Goal: Task Accomplishment & Management: Use online tool/utility

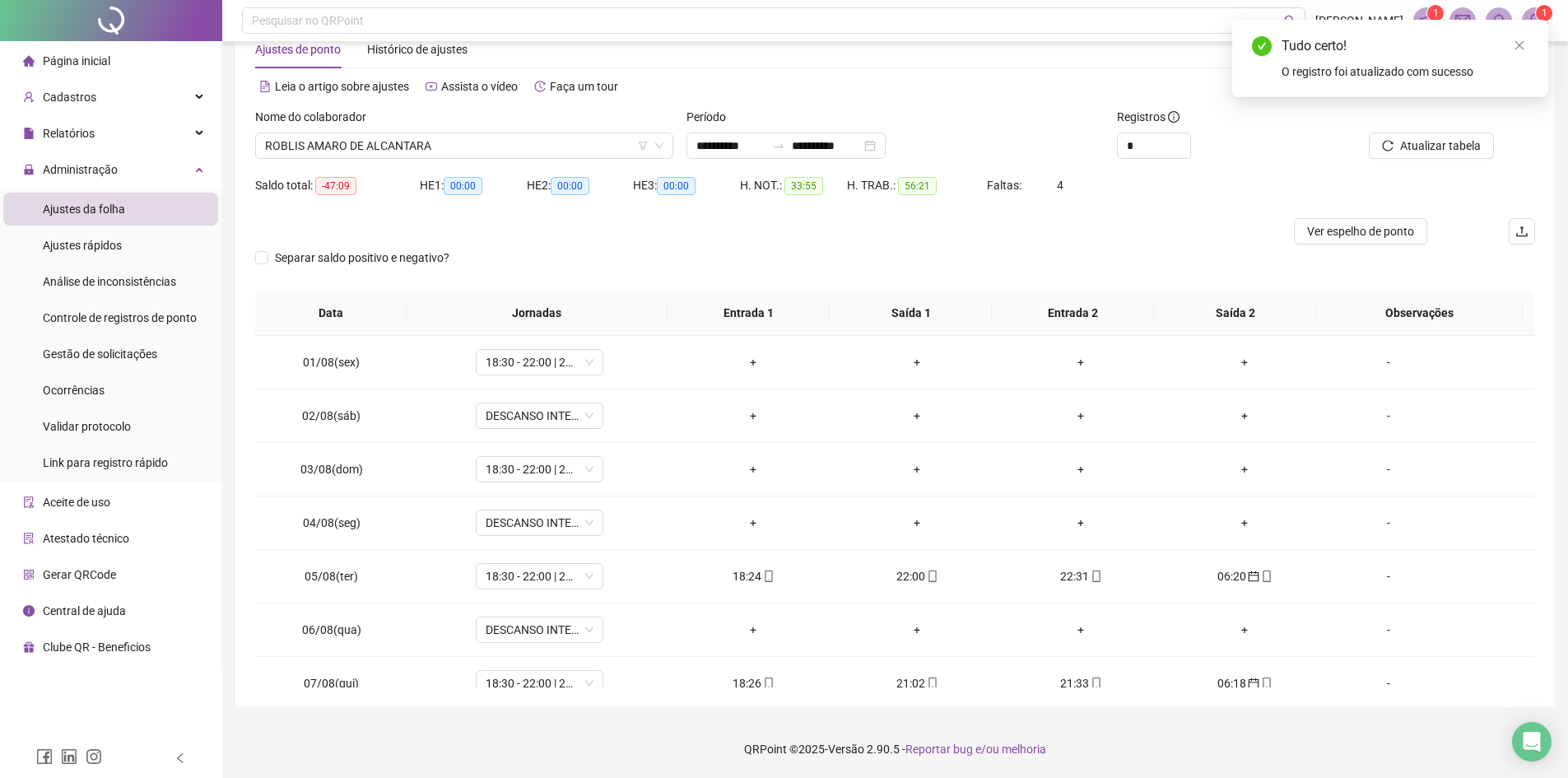
scroll to position [612, 0]
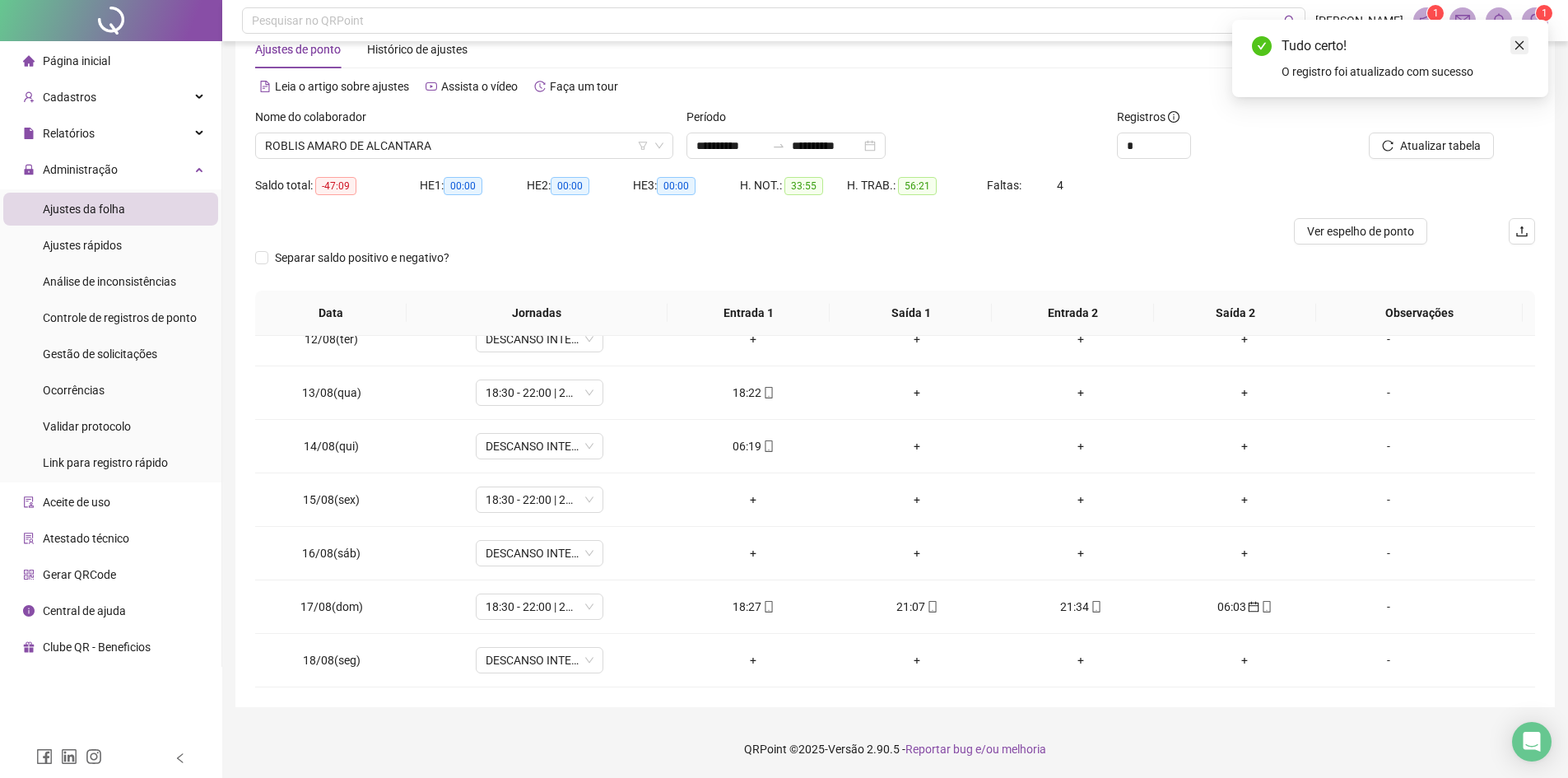
click at [1511, 43] on link "Close" at bounding box center [1519, 44] width 18 height 18
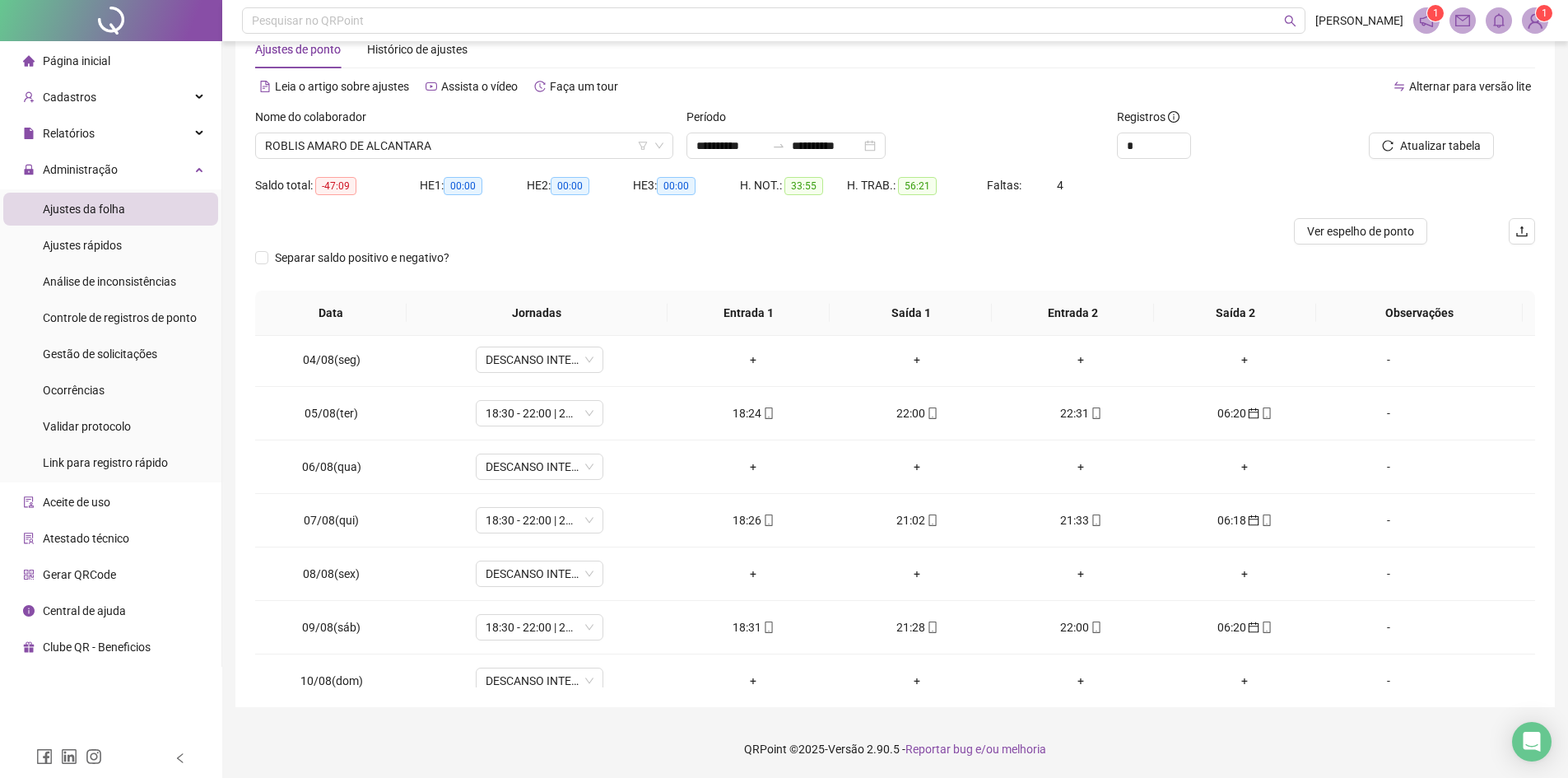
scroll to position [164, 0]
click at [442, 138] on span "ROBLIS AMARO DE ALCANTARA" at bounding box center [463, 146] width 398 height 25
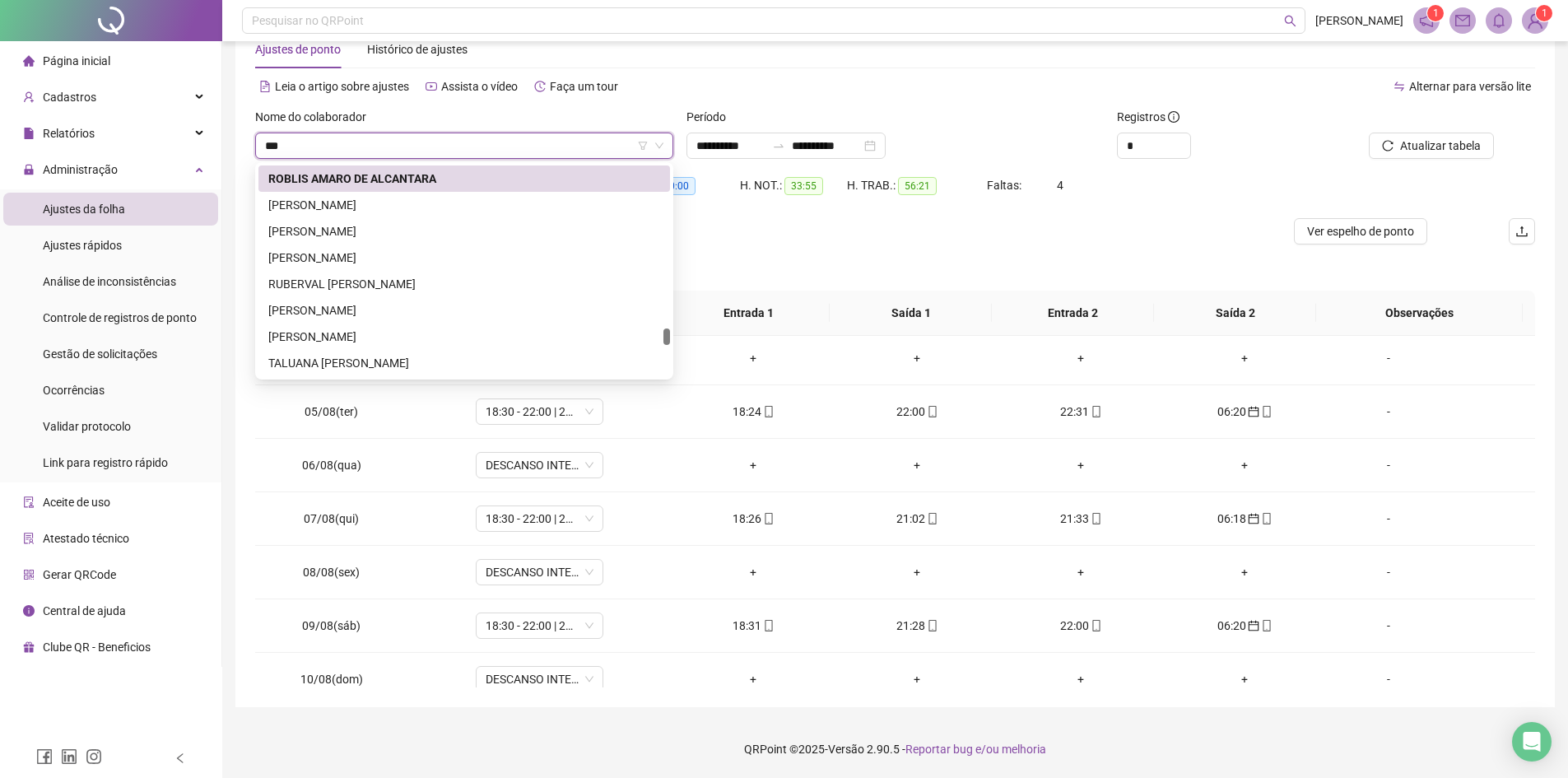
scroll to position [0, 0]
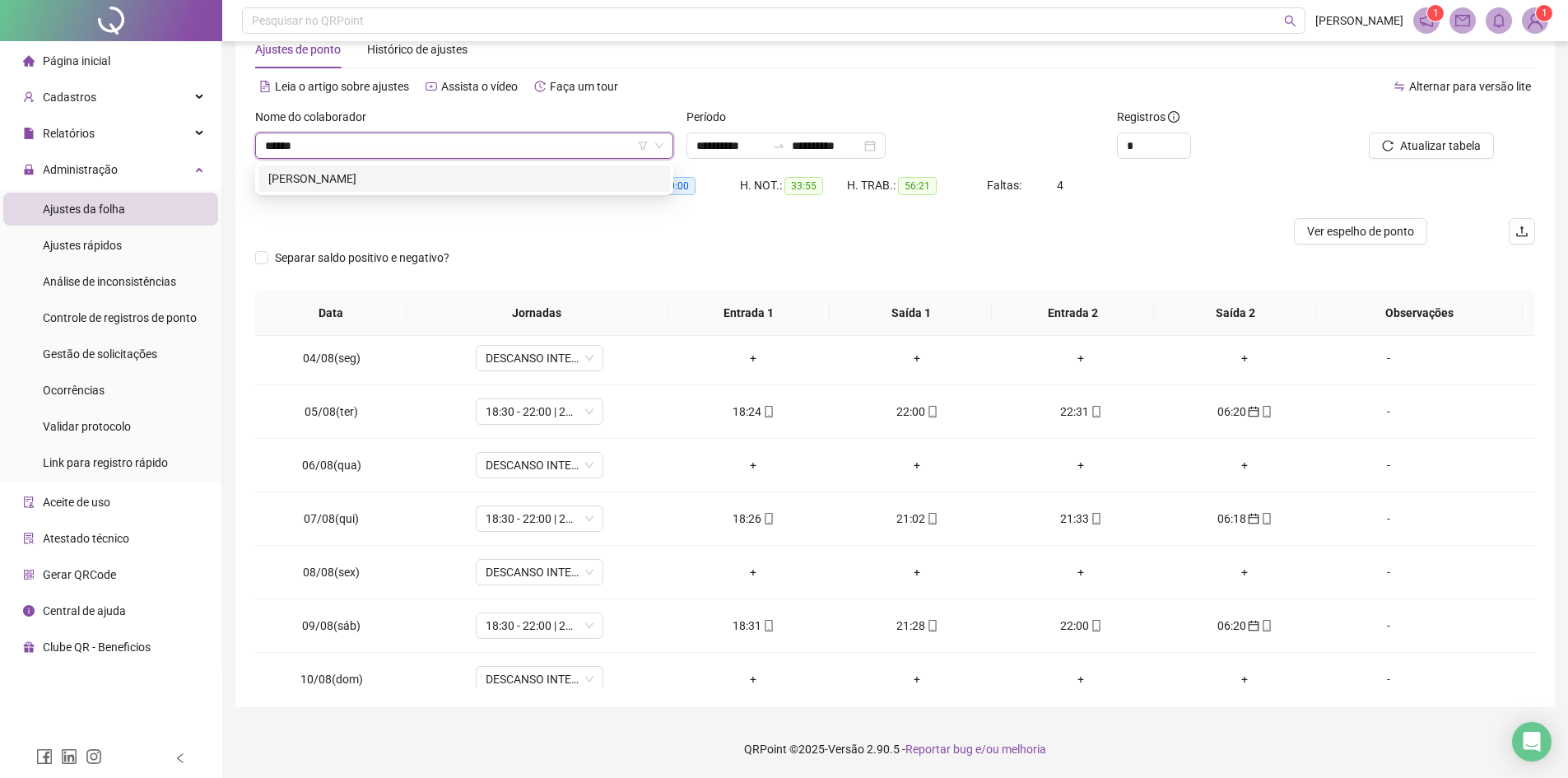
type input "*******"
click at [454, 181] on div "ALCIDES MARTINS MONTEIRO JUNIOR" at bounding box center [464, 178] width 392 height 18
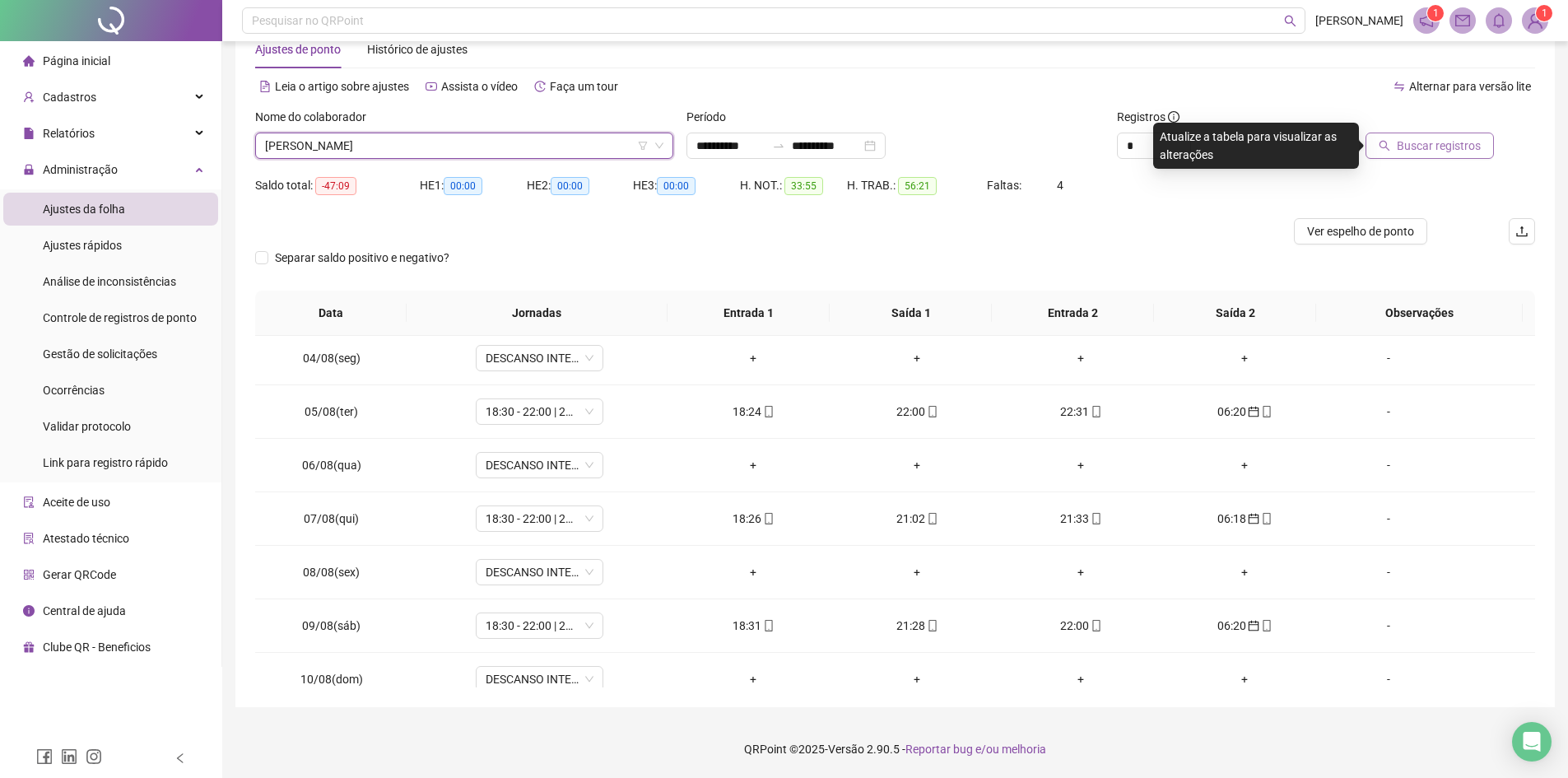
click at [1420, 147] on span "Buscar registros" at bounding box center [1438, 145] width 84 height 18
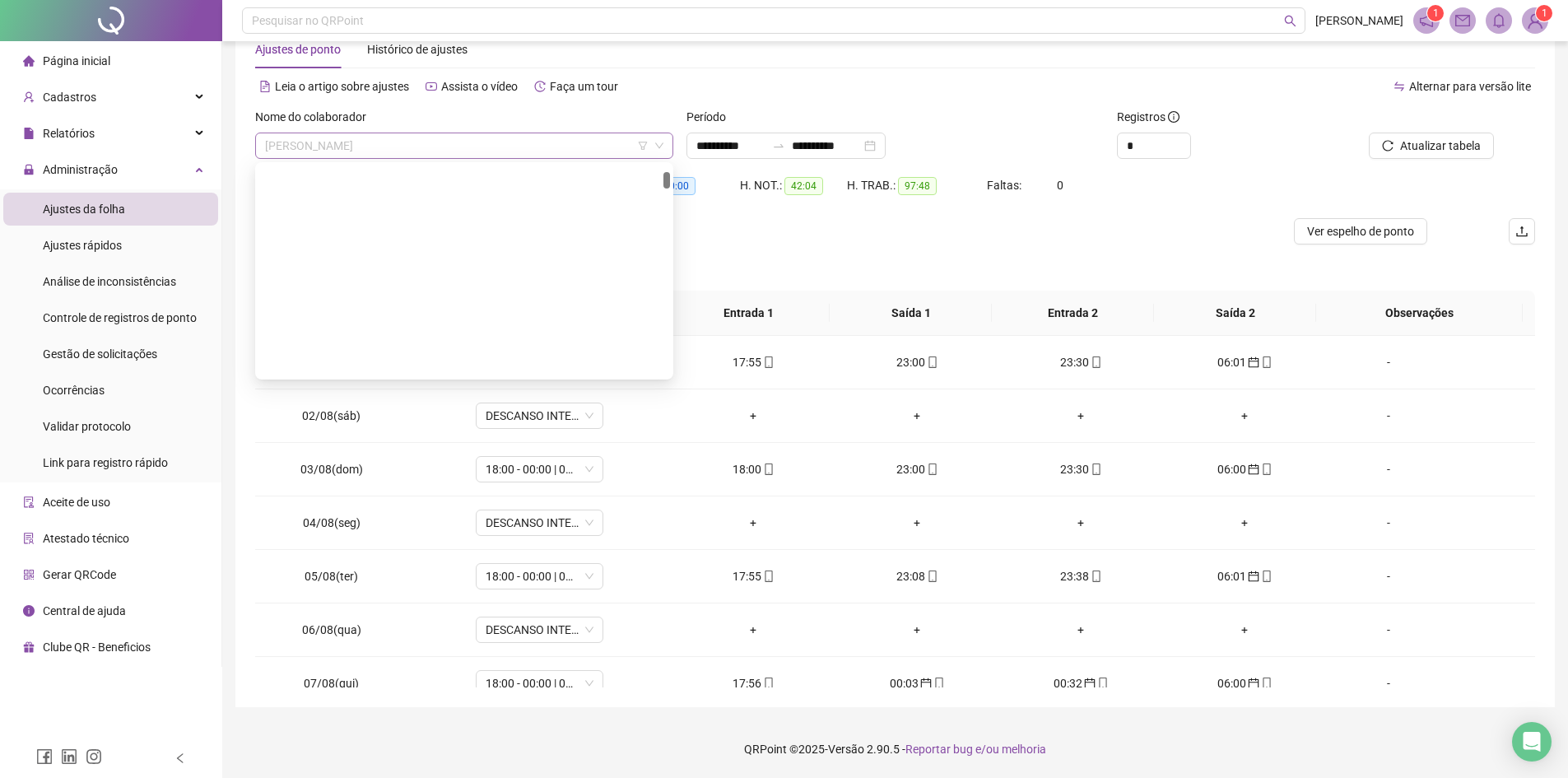
click at [488, 143] on span "ALCIDES MARTINS MONTEIRO JUNIOR" at bounding box center [463, 146] width 398 height 25
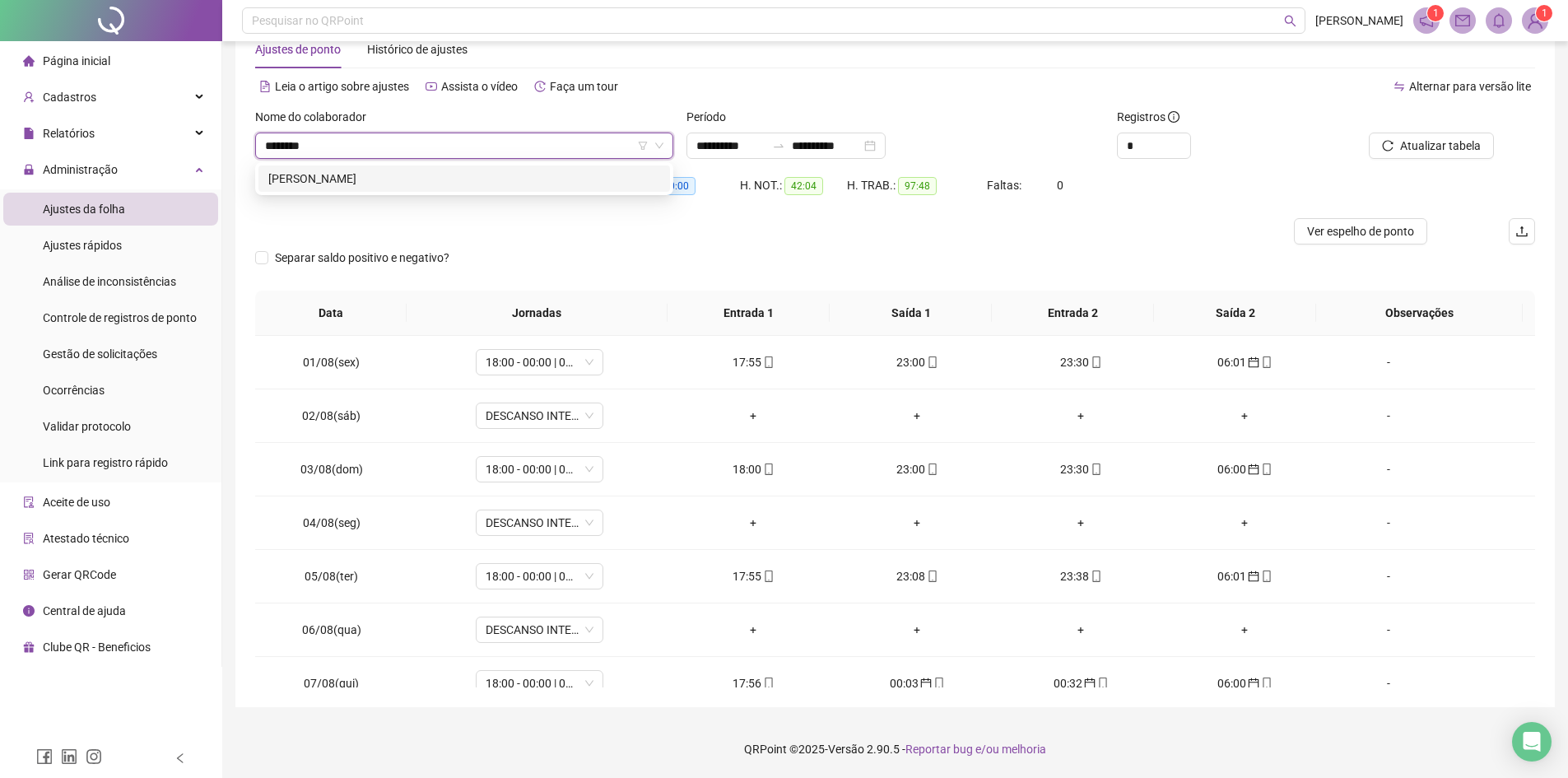
type input "*********"
click at [479, 175] on div "BENIVALDO CARVALHO DE SOUZA" at bounding box center [464, 178] width 392 height 18
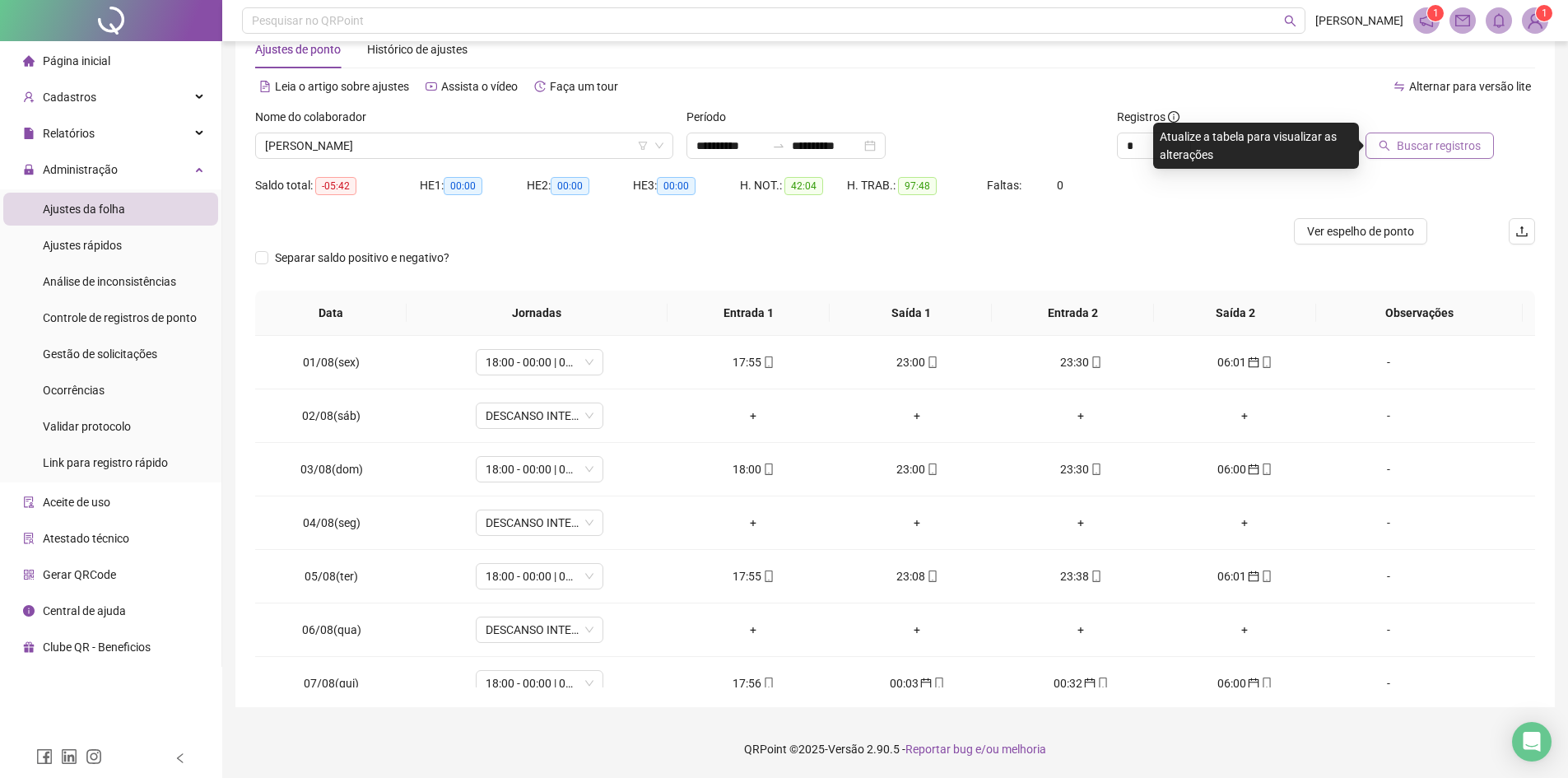
click at [1460, 142] on span "Buscar registros" at bounding box center [1438, 145] width 84 height 18
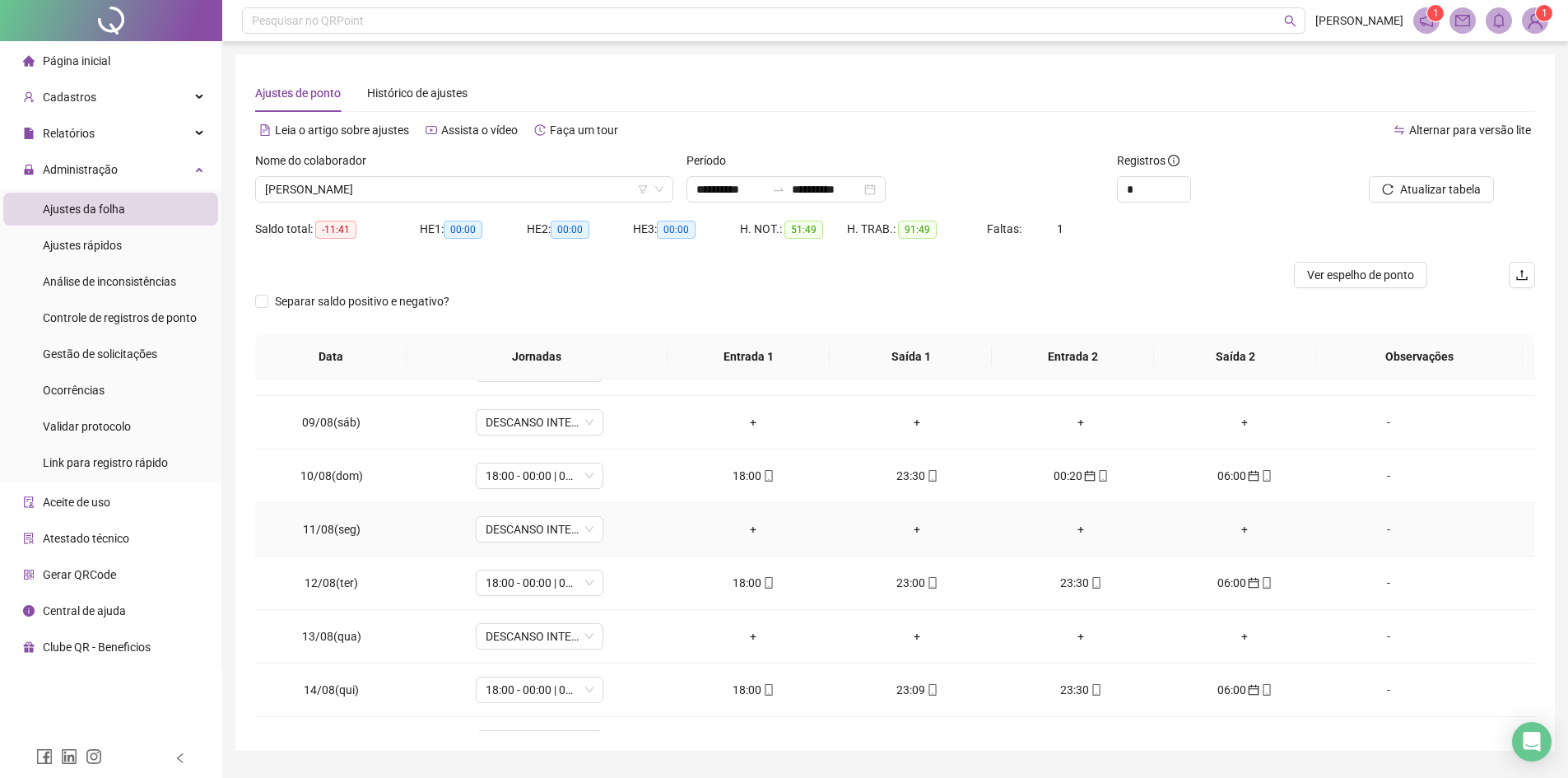
scroll to position [612, 0]
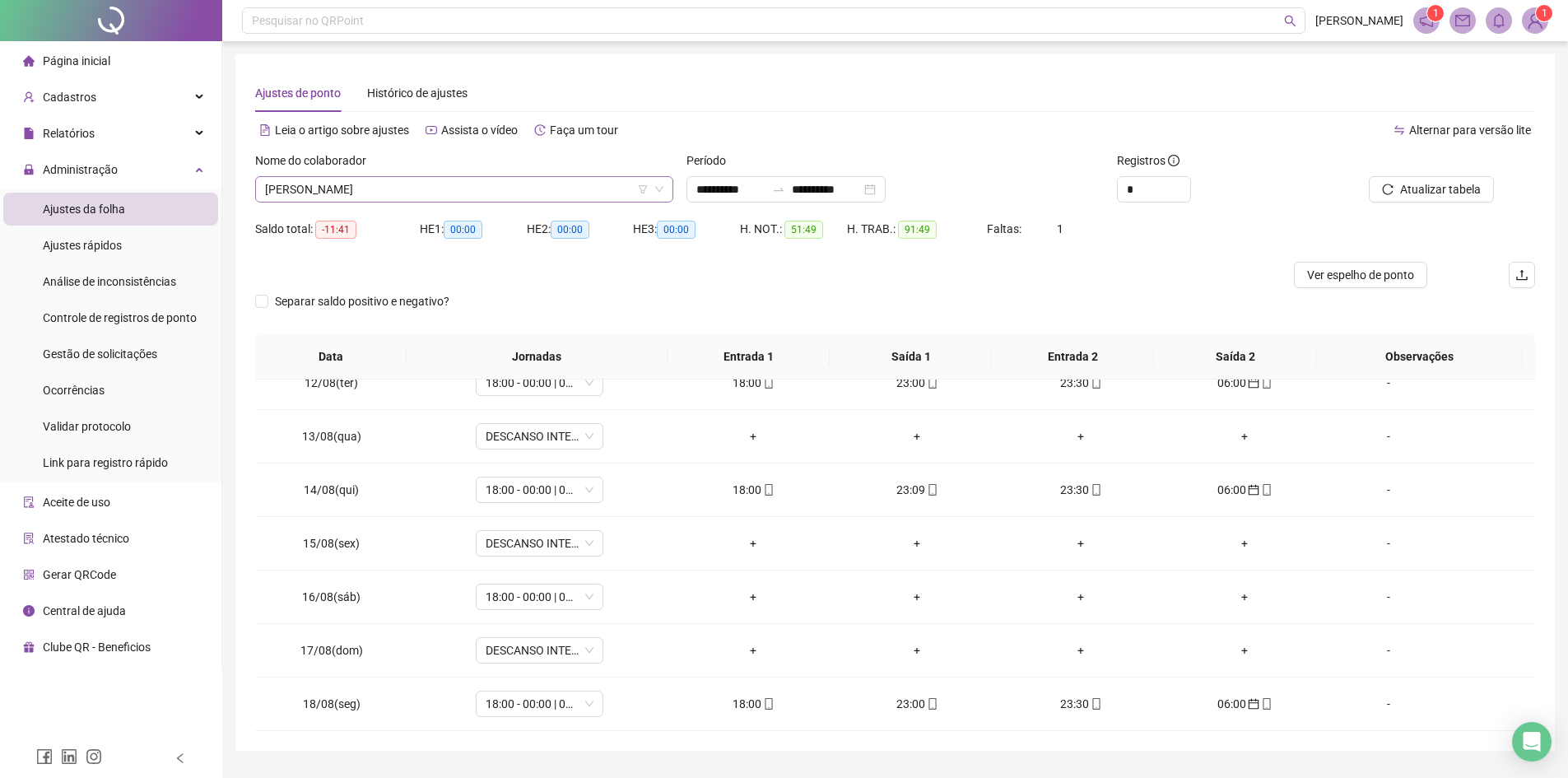
click at [492, 189] on span "BENIVALDO CARVALHO DE SOUZA" at bounding box center [463, 189] width 398 height 25
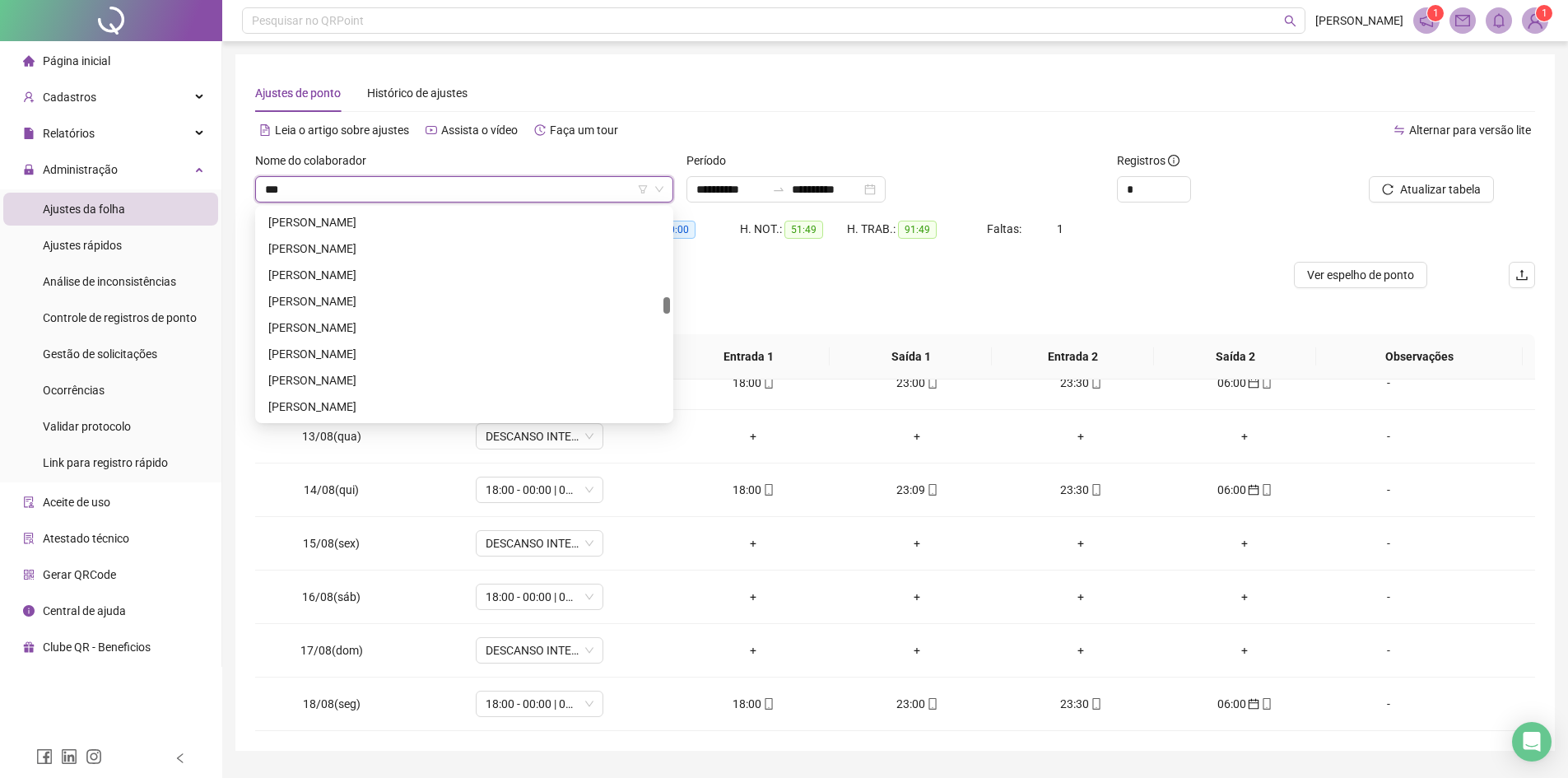
scroll to position [0, 0]
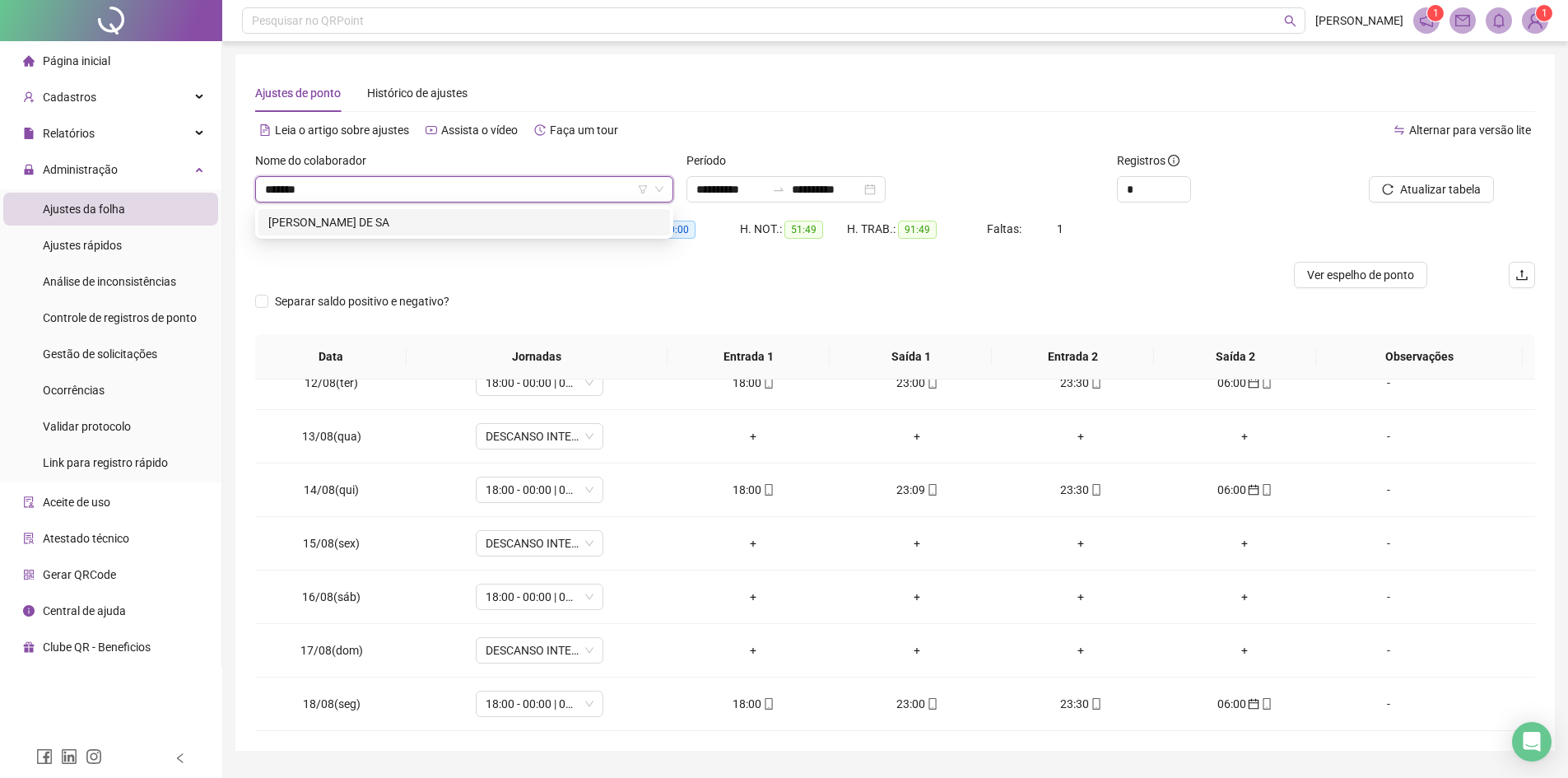
type input "********"
click at [435, 225] on div "ROSILENE COELHO DE SA" at bounding box center [464, 221] width 392 height 18
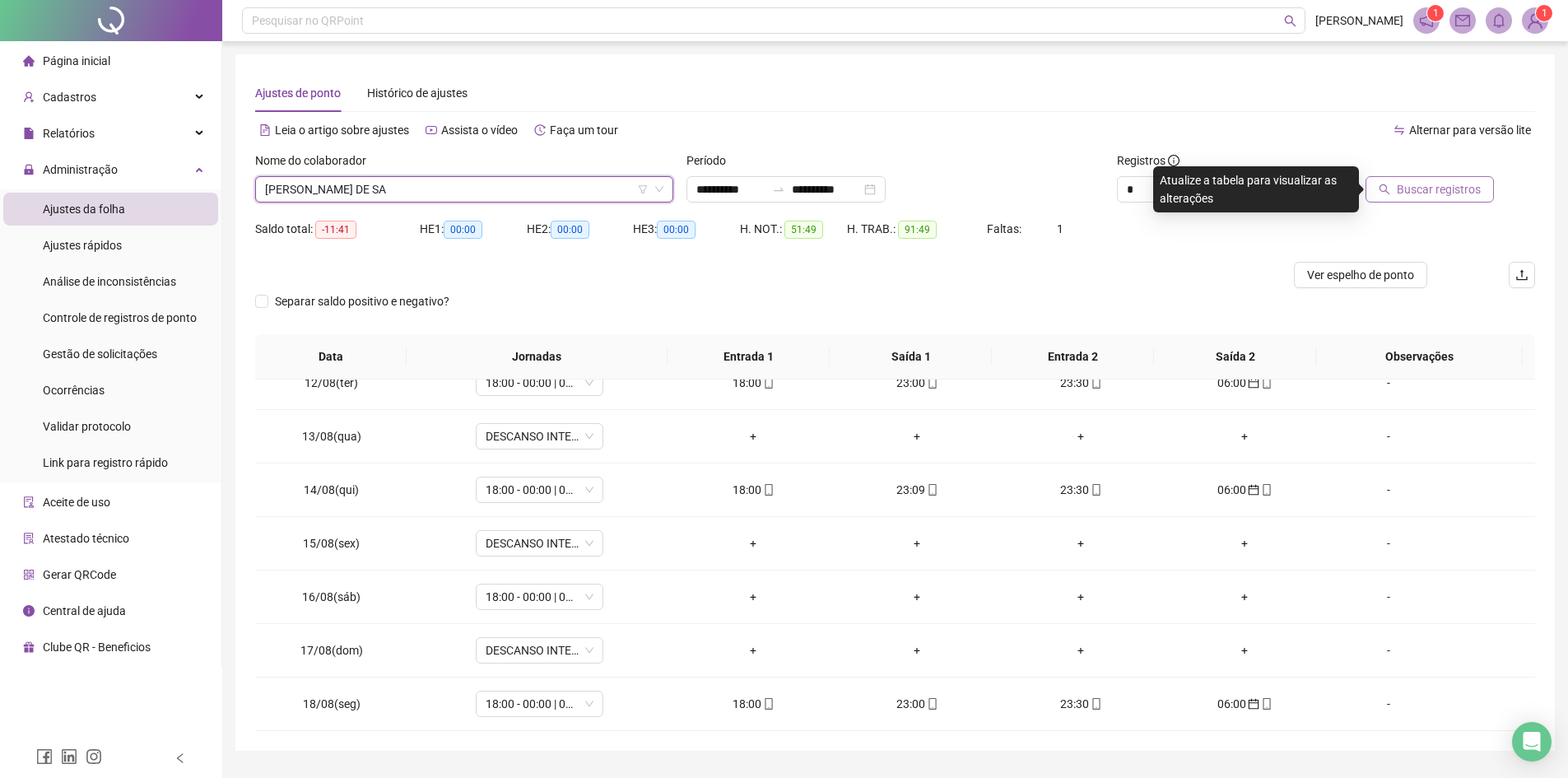
click at [1430, 185] on span "Buscar registros" at bounding box center [1438, 189] width 84 height 18
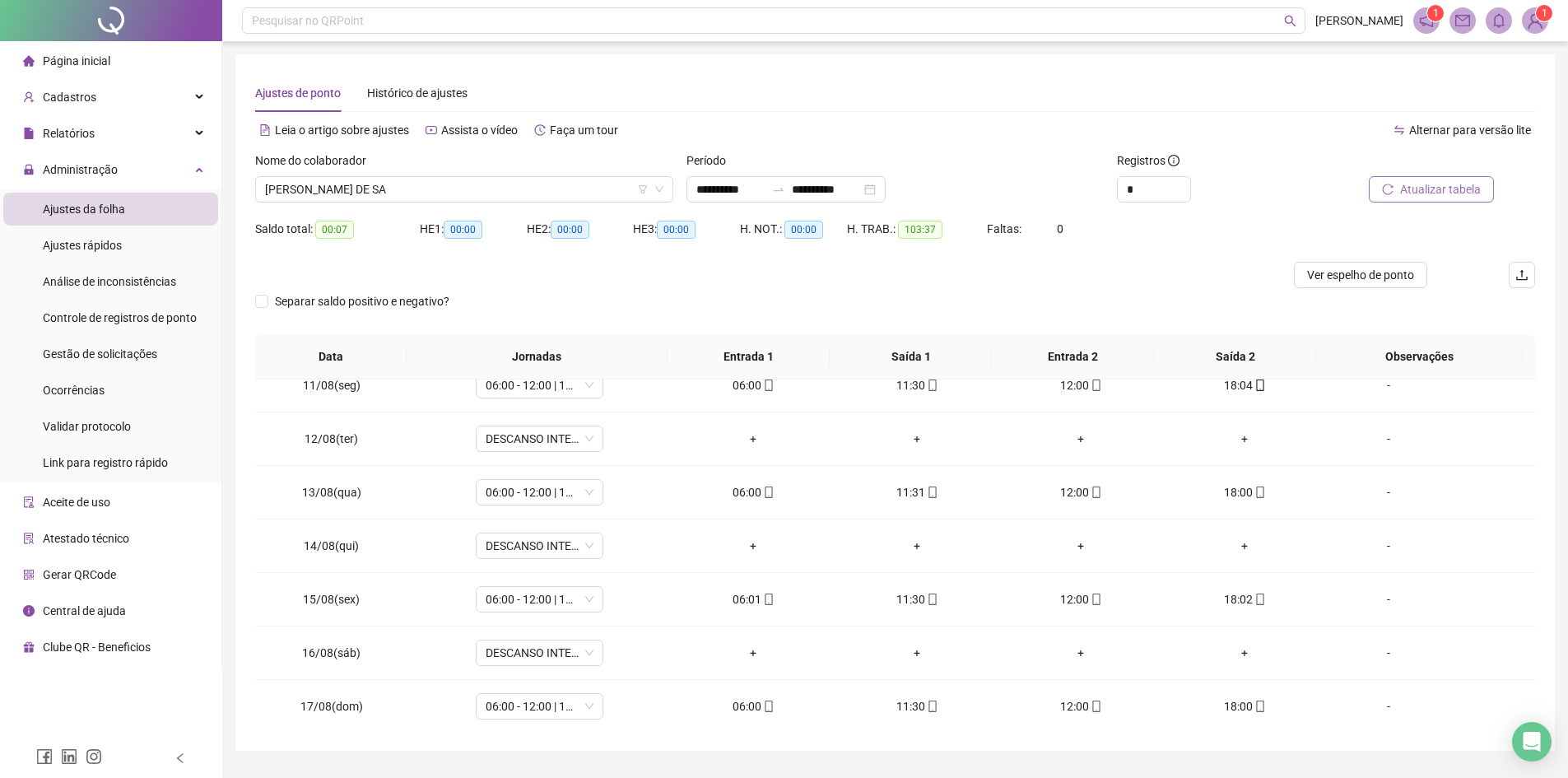
scroll to position [612, 0]
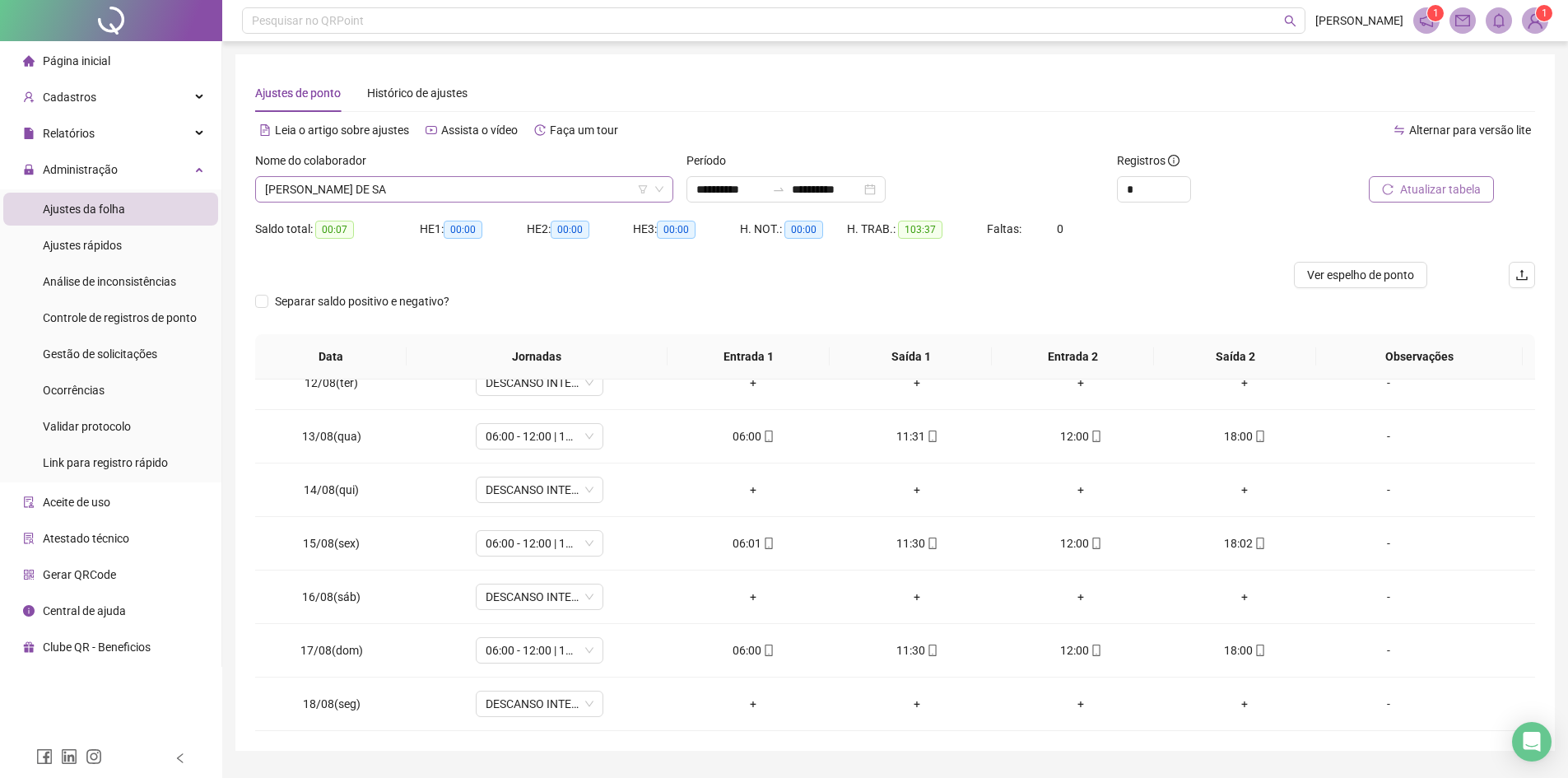
click at [445, 196] on span "ROSILENE COELHO DE SA" at bounding box center [463, 189] width 398 height 25
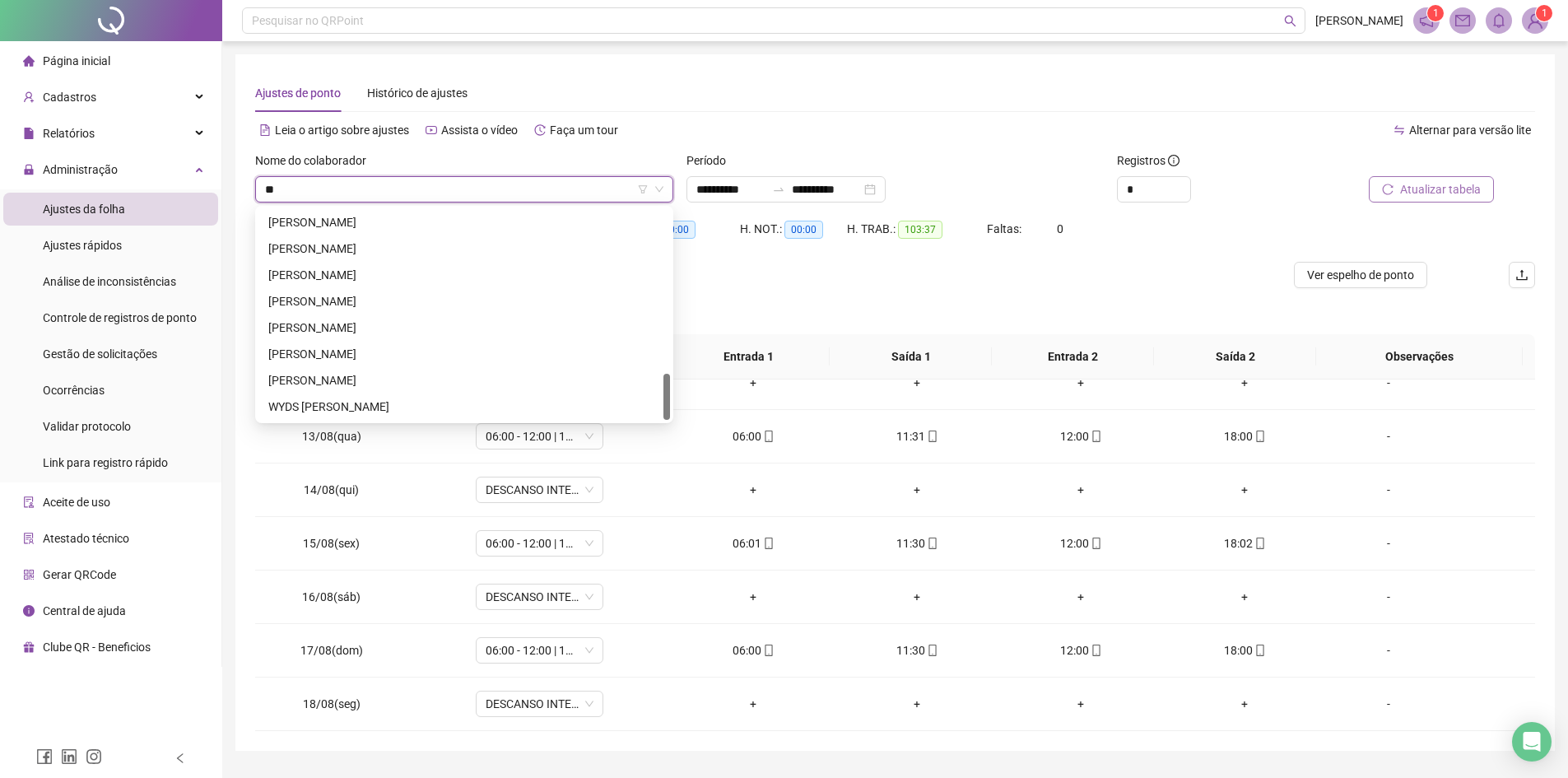
scroll to position [264, 0]
type input "***"
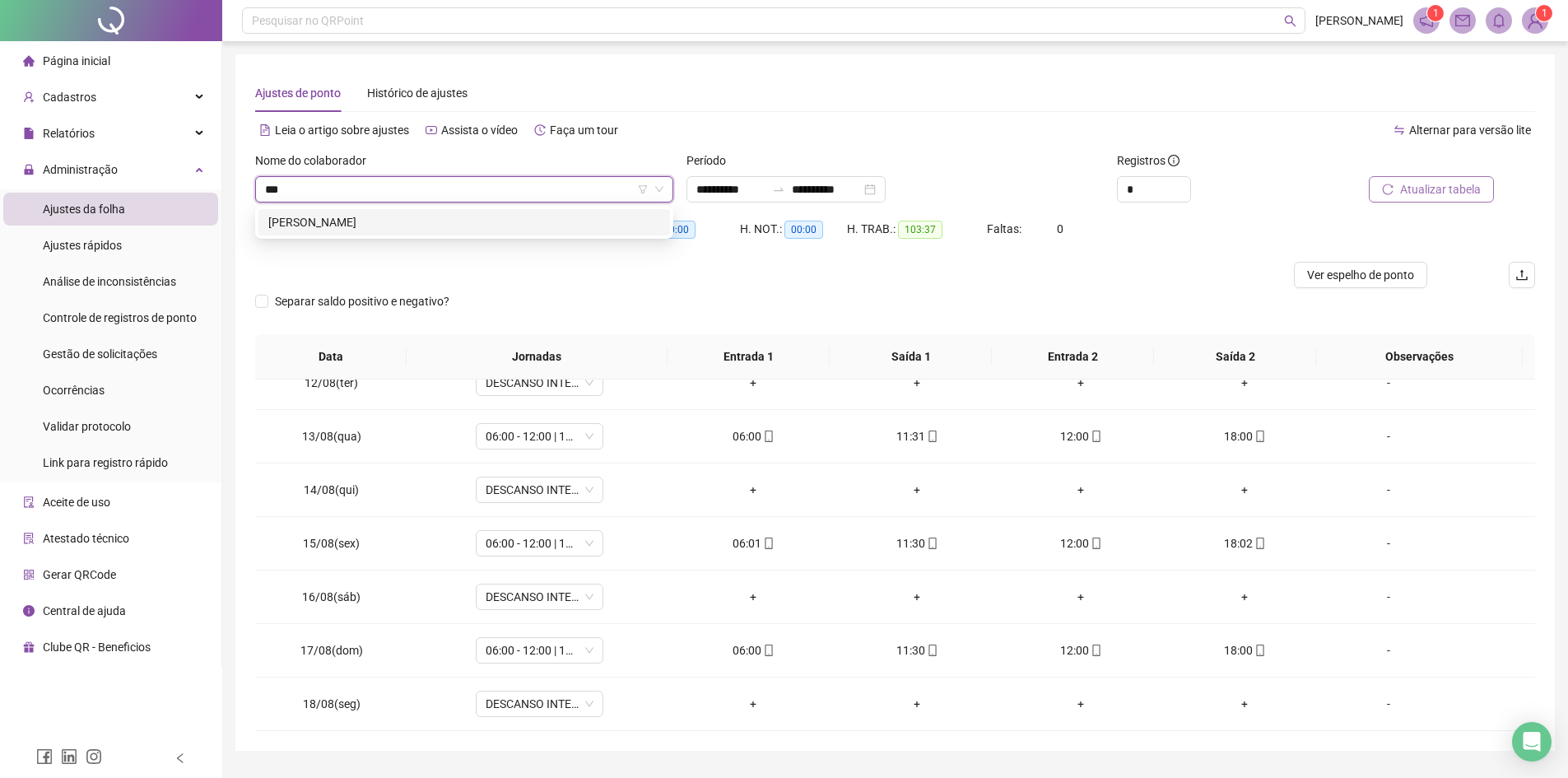
scroll to position [0, 0]
click at [465, 220] on div "WEYMAN ALVES NESTOR" at bounding box center [464, 221] width 392 height 18
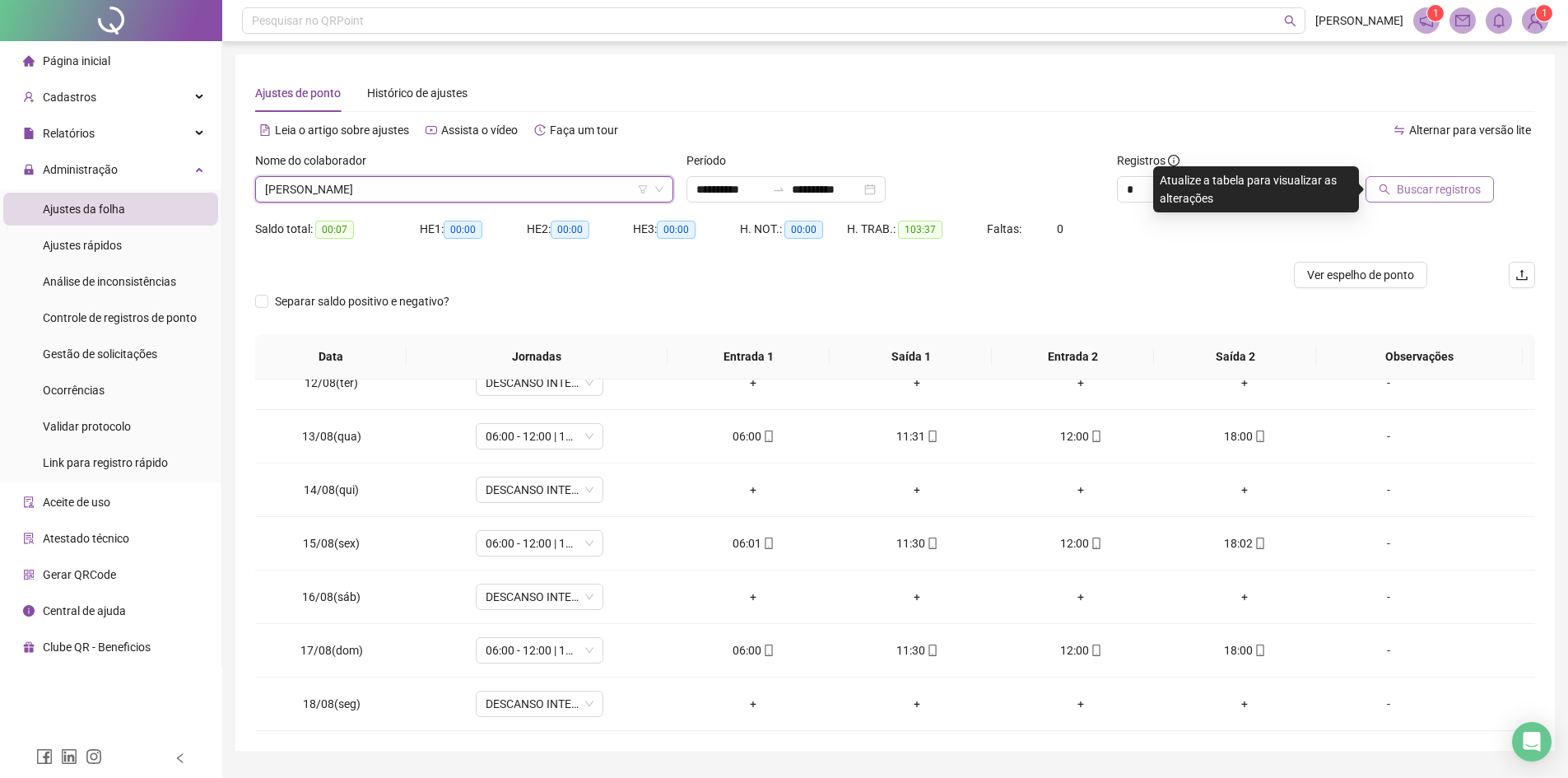
click at [1422, 183] on span "Buscar registros" at bounding box center [1438, 189] width 84 height 18
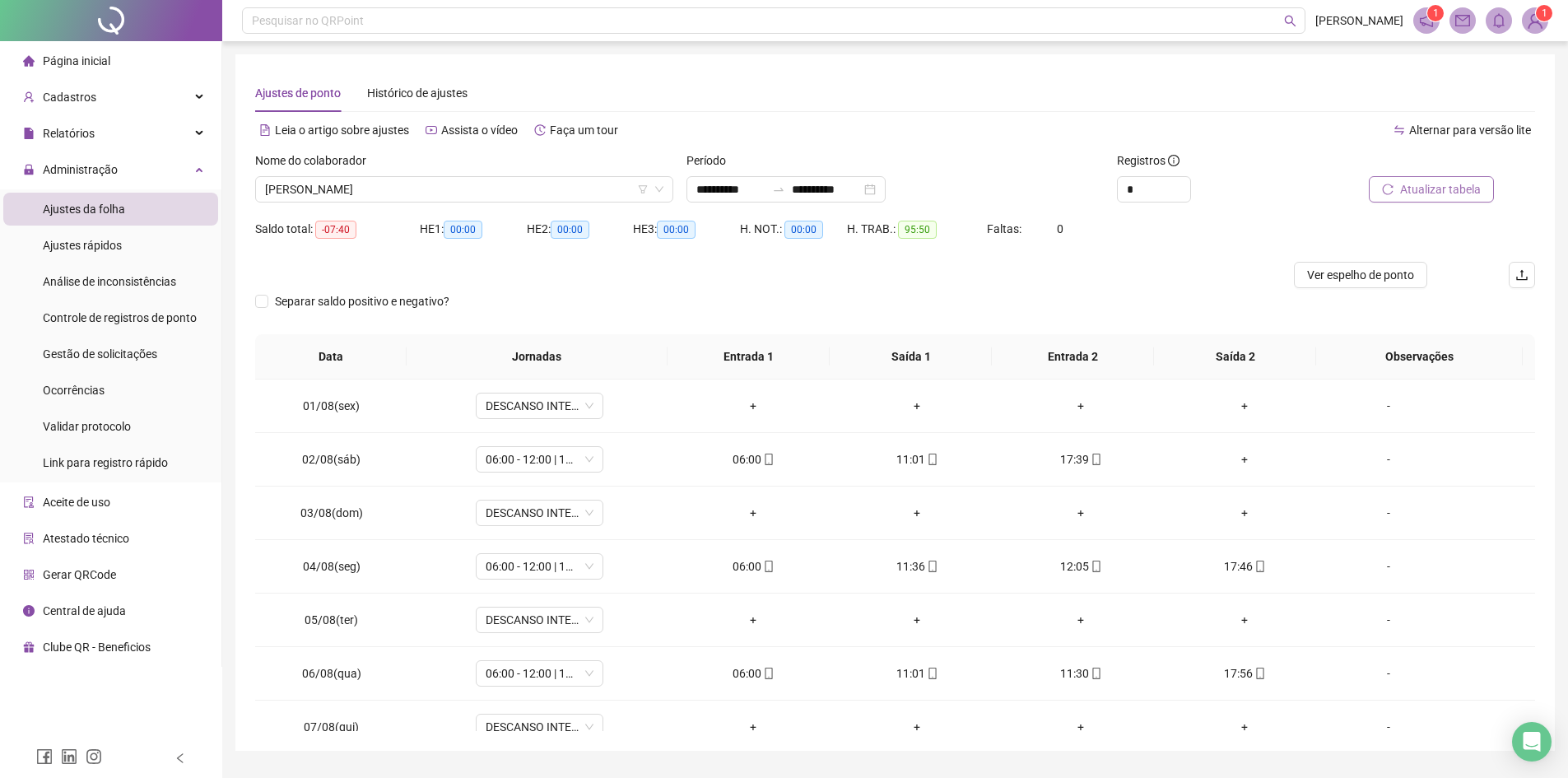
click at [1428, 182] on span "Atualizar tabela" at bounding box center [1440, 189] width 80 height 18
click at [1430, 186] on span "Atualizar tabela" at bounding box center [1440, 189] width 80 height 18
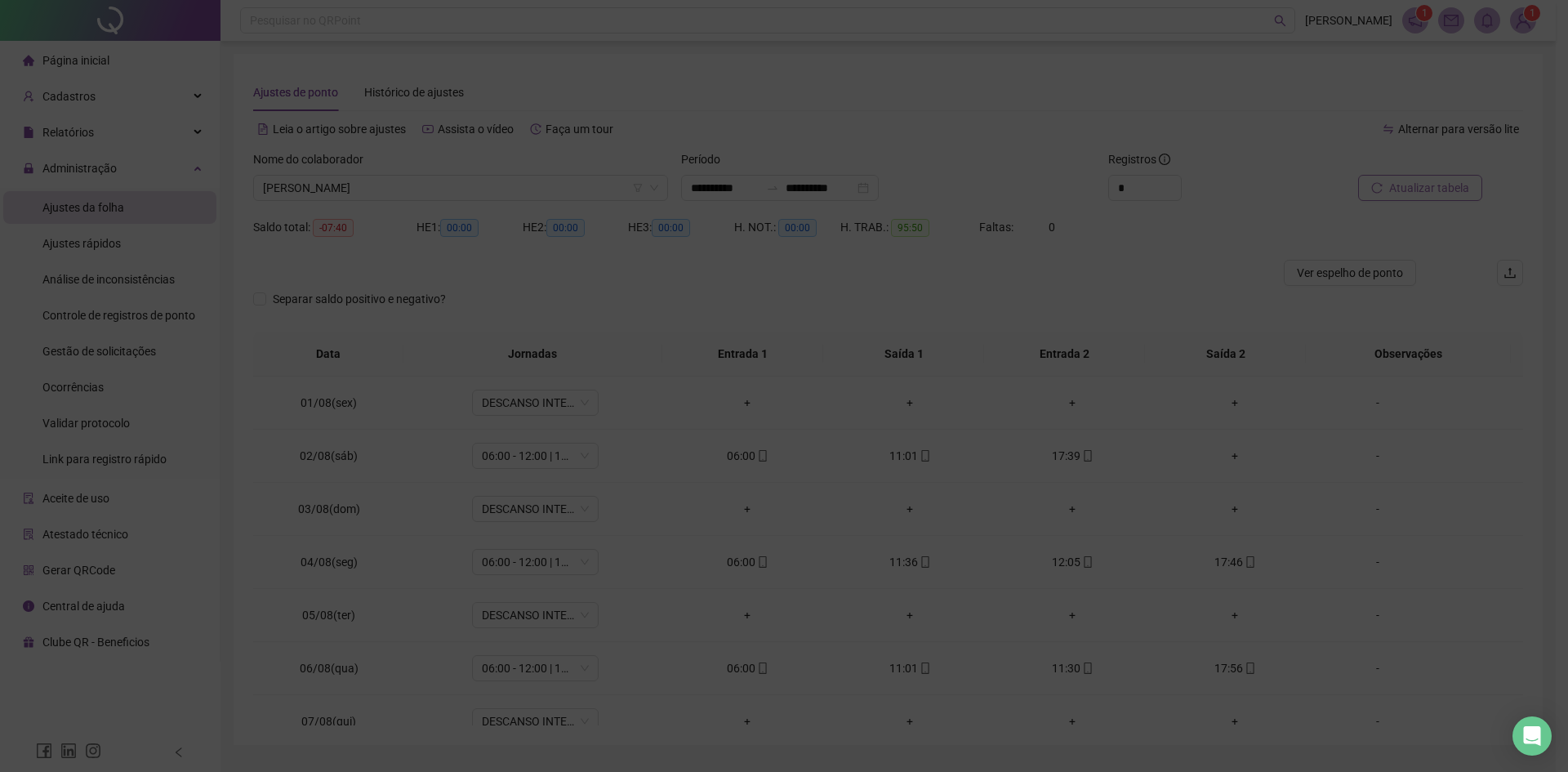
click at [1419, 185] on div "Atualizando tabela Atualizando e reorganizando os registros... OK" at bounding box center [784, 386] width 1568 height 772
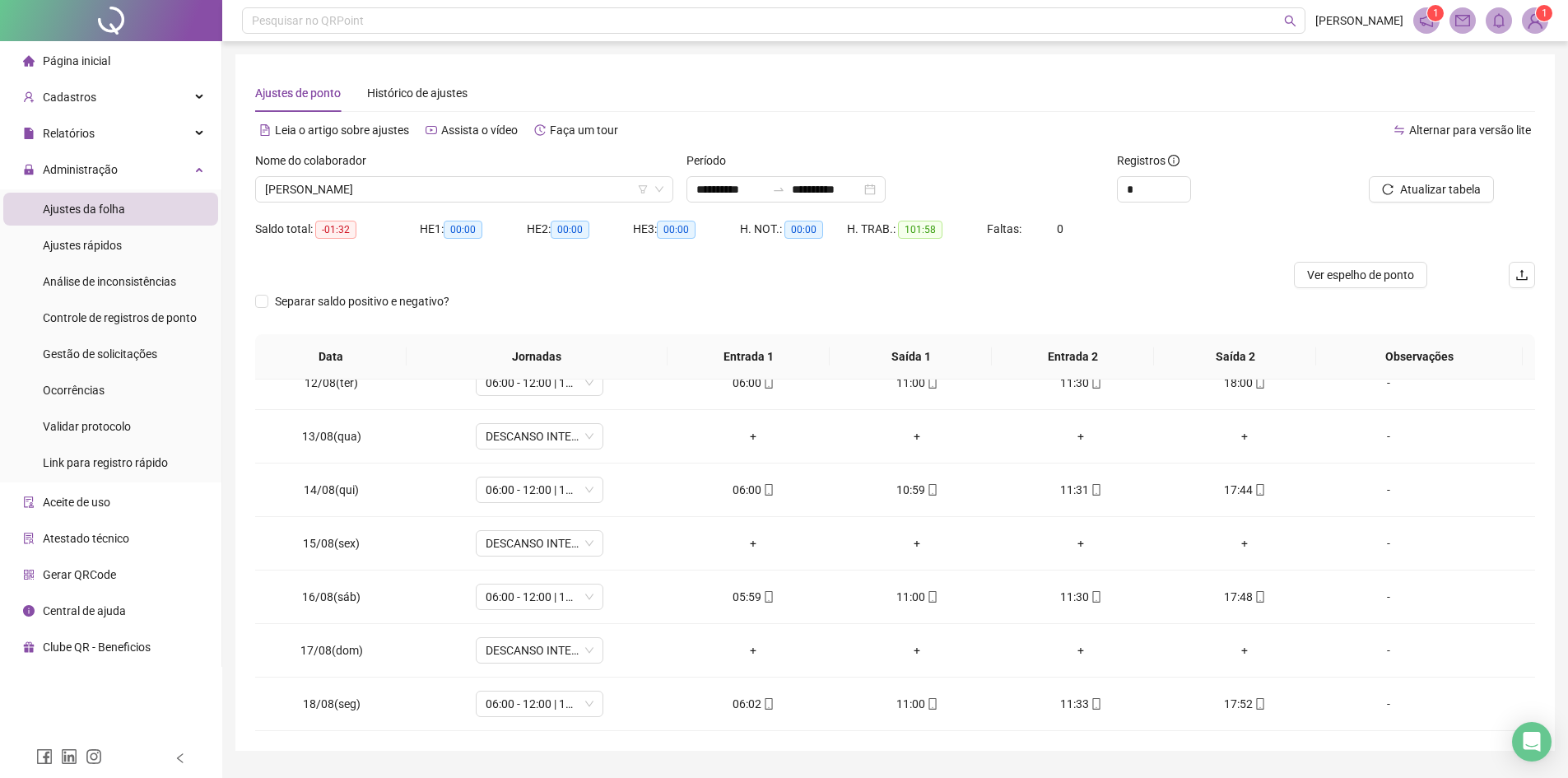
scroll to position [43, 0]
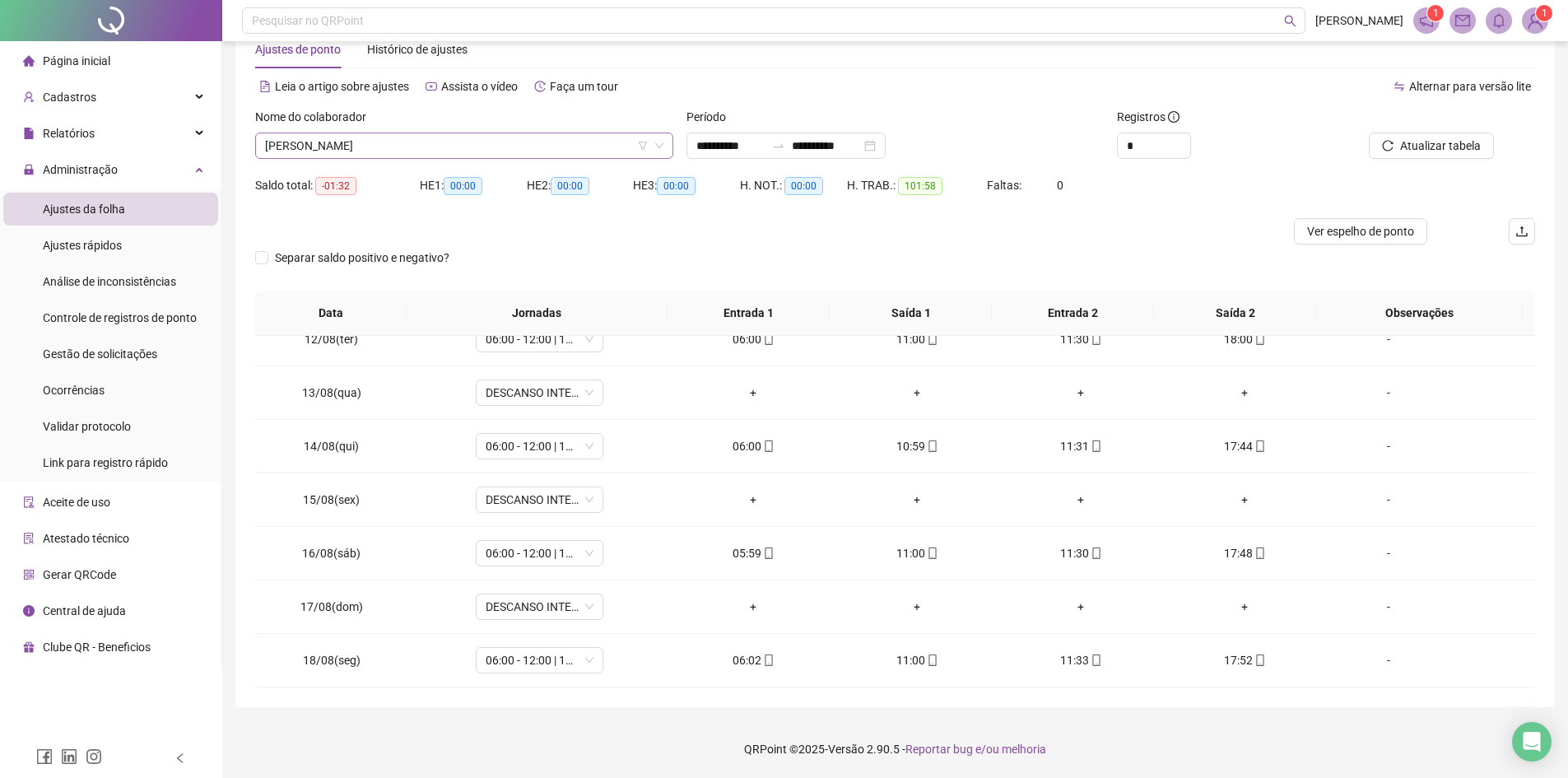
click at [447, 147] on span "WEYMAN ALVES NESTOR" at bounding box center [463, 146] width 398 height 25
type input "*****"
click at [444, 180] on div "ANSELMO FERNANDES DE SOUSA" at bounding box center [464, 178] width 392 height 18
click at [1423, 147] on span "Buscar registros" at bounding box center [1438, 145] width 84 height 18
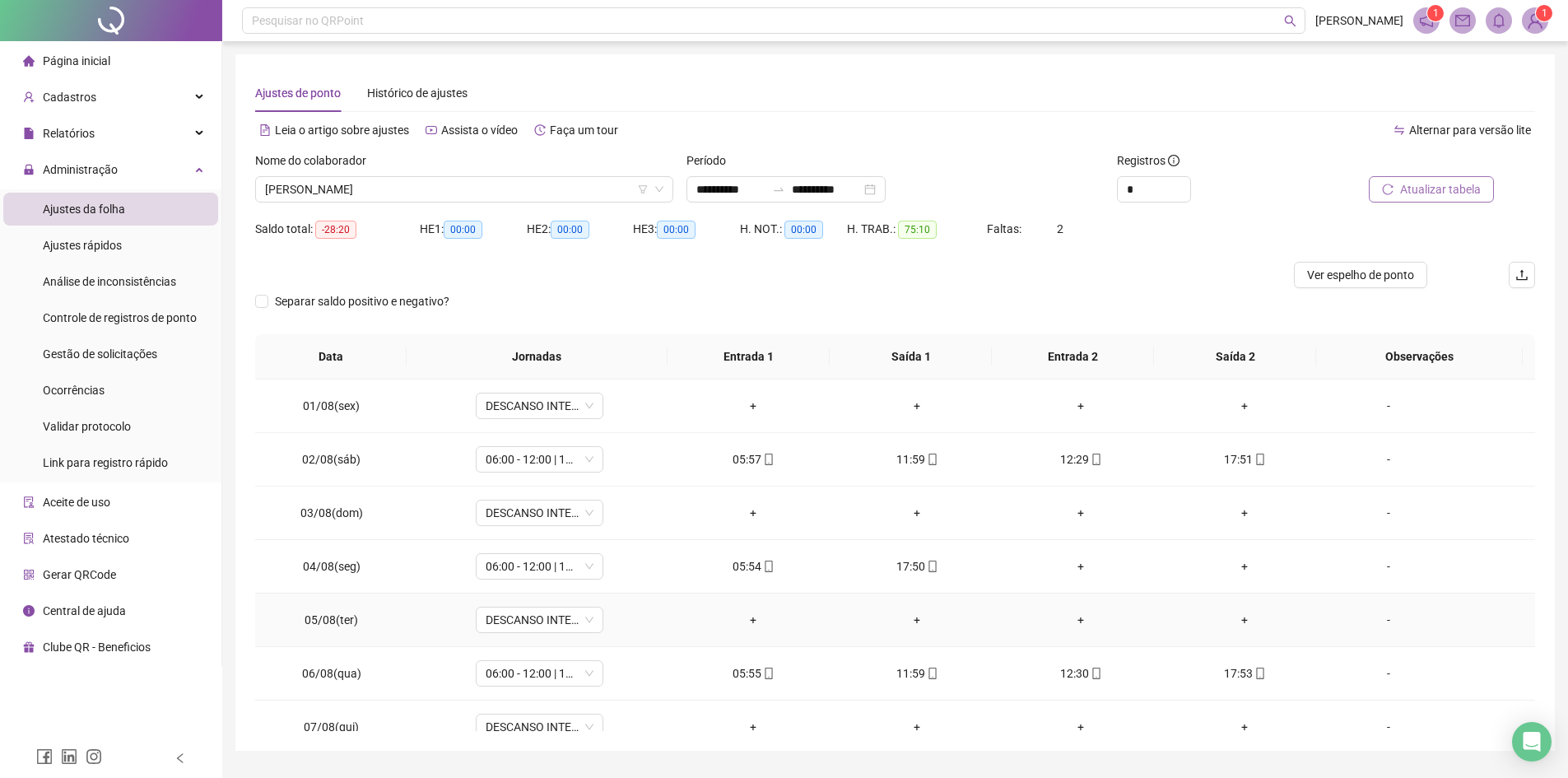
scroll to position [164, 0]
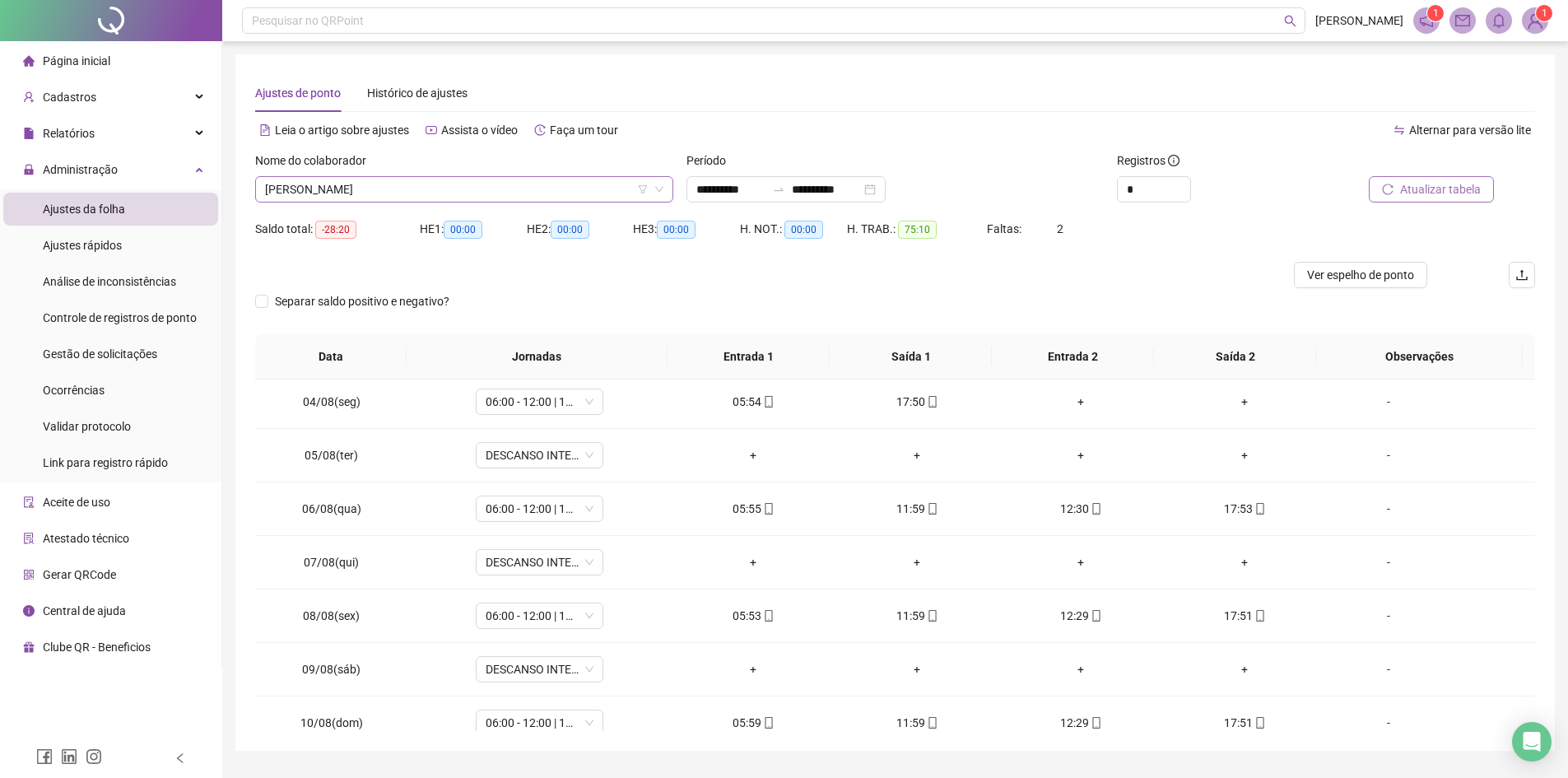
click at [499, 188] on span "ANSELMO FERNANDES DE SOUSA" at bounding box center [463, 189] width 398 height 25
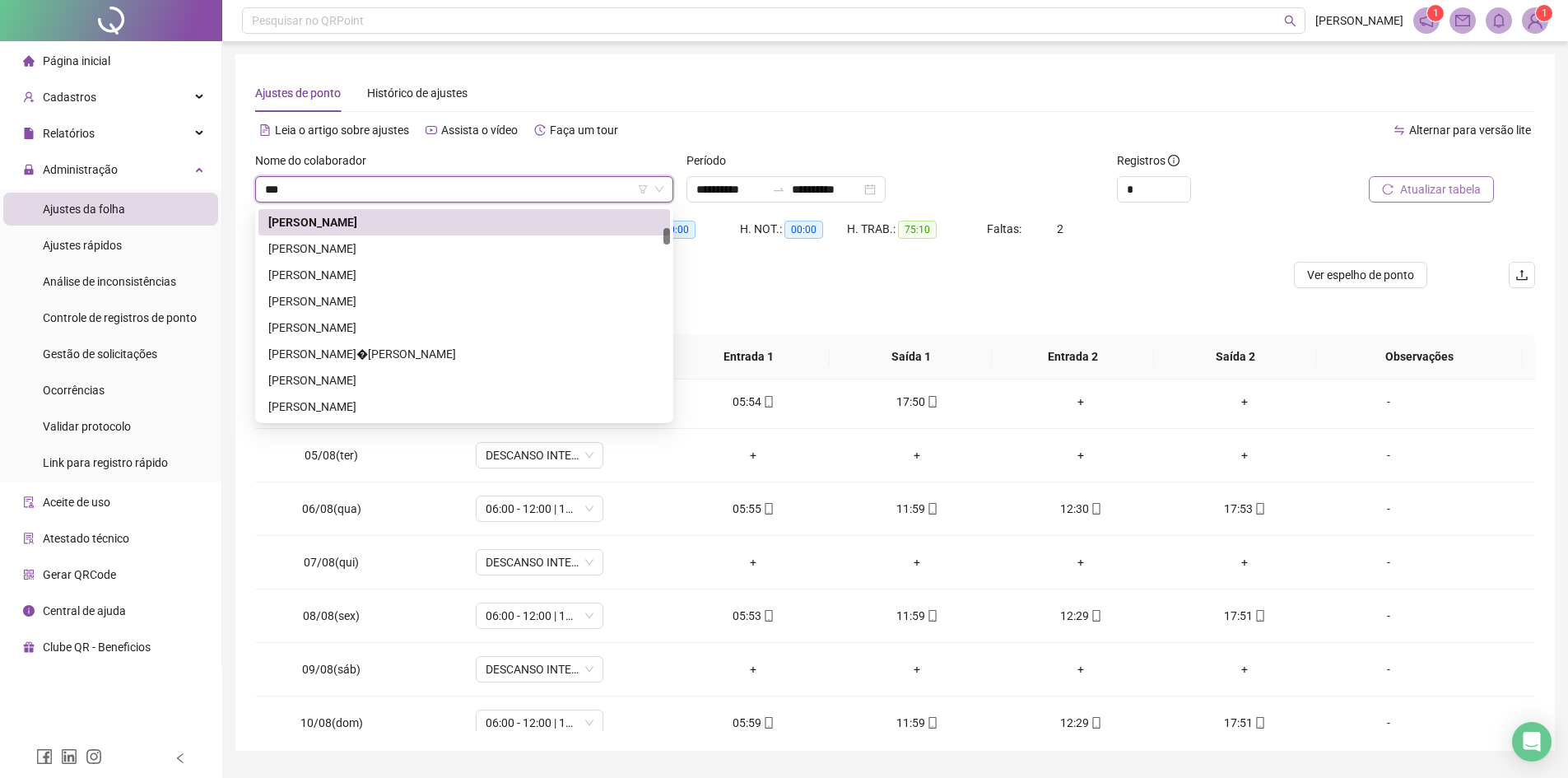
scroll to position [0, 0]
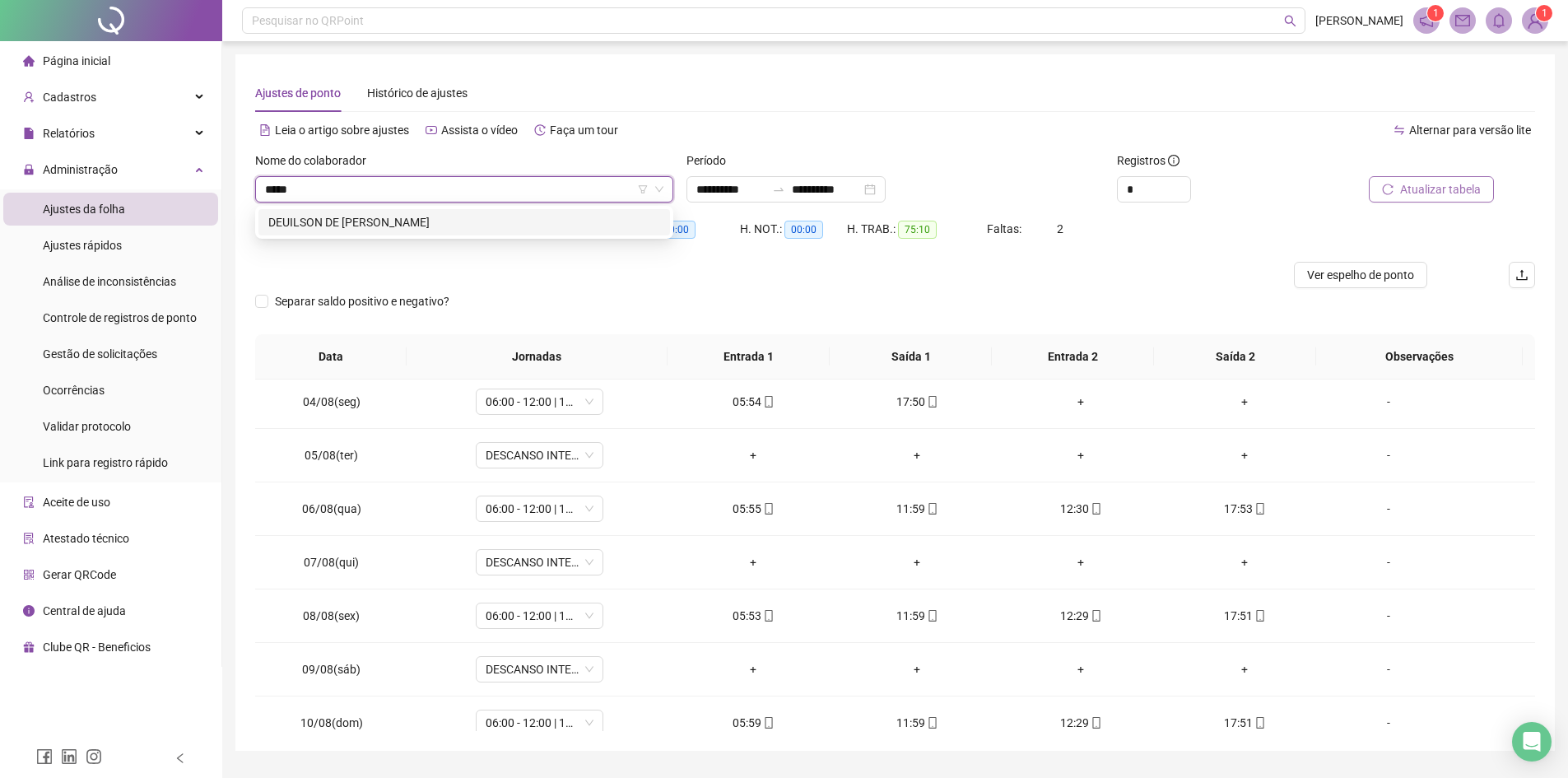
type input "******"
click at [435, 232] on div "DEUILSON DE JESUS BARBOSA" at bounding box center [463, 222] width 411 height 26
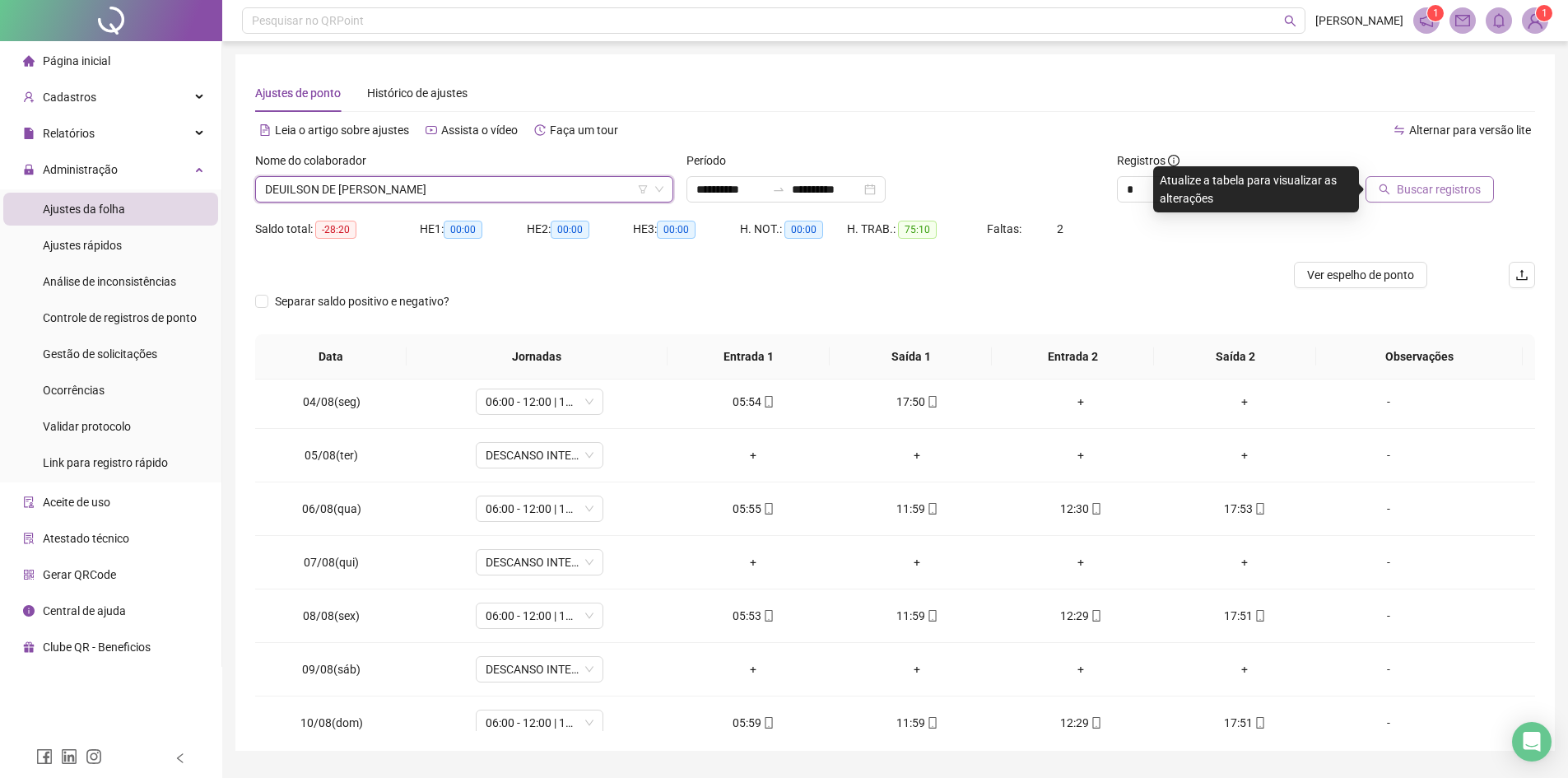
click at [1455, 192] on span "Buscar registros" at bounding box center [1438, 189] width 84 height 18
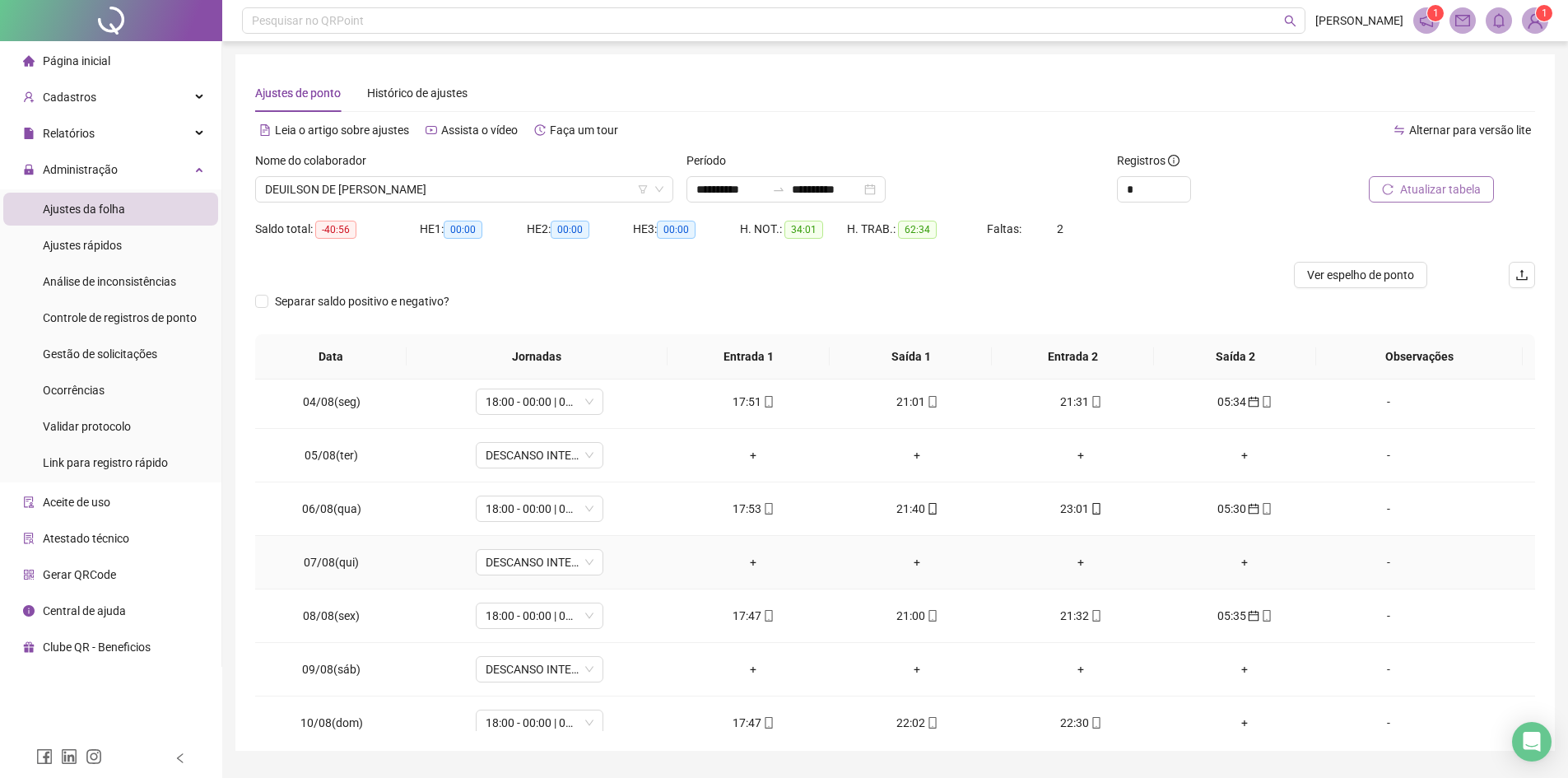
scroll to position [329, 0]
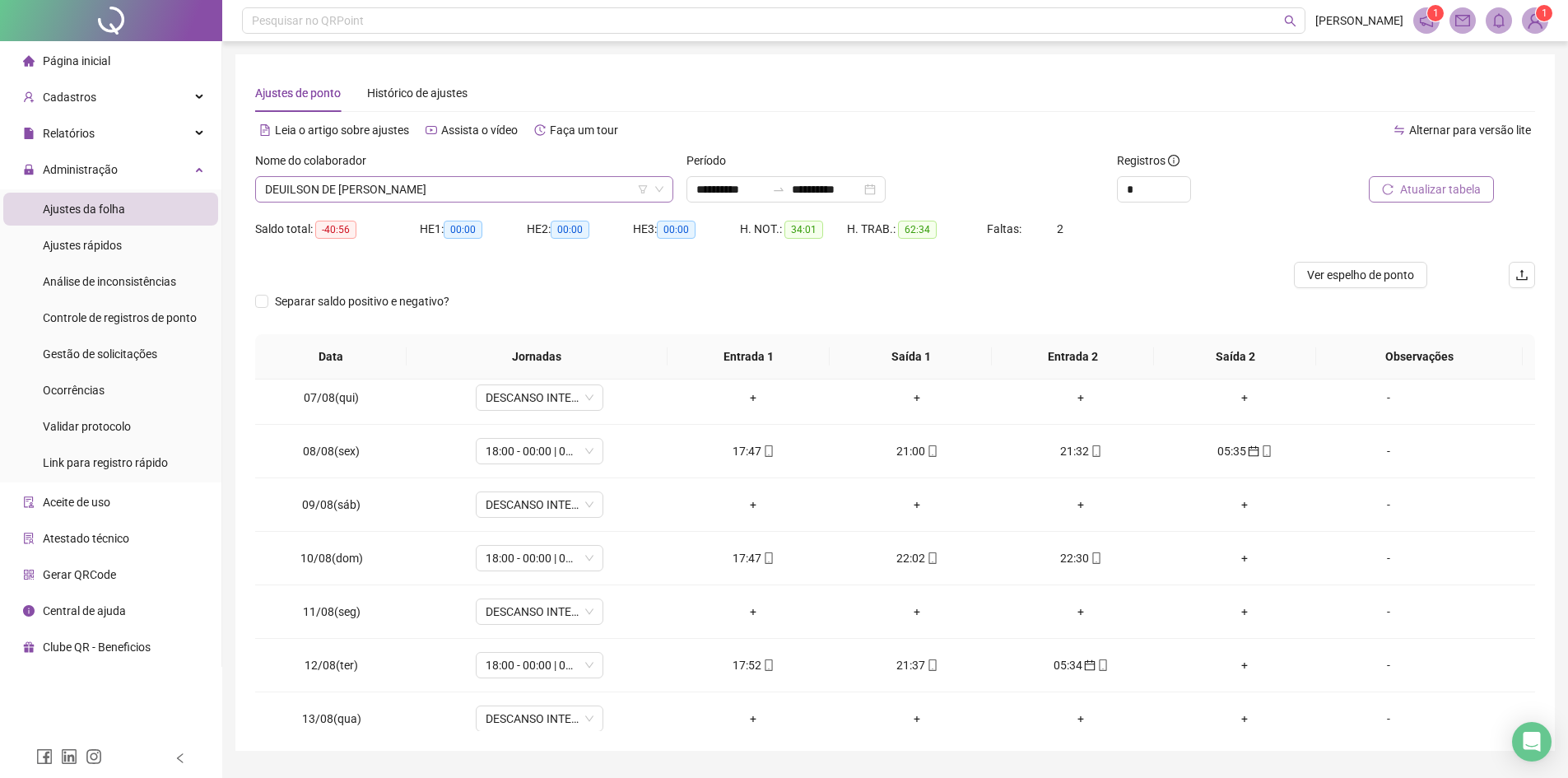
click at [449, 195] on span "DEUILSON DE JESUS BARBOSA" at bounding box center [463, 189] width 398 height 25
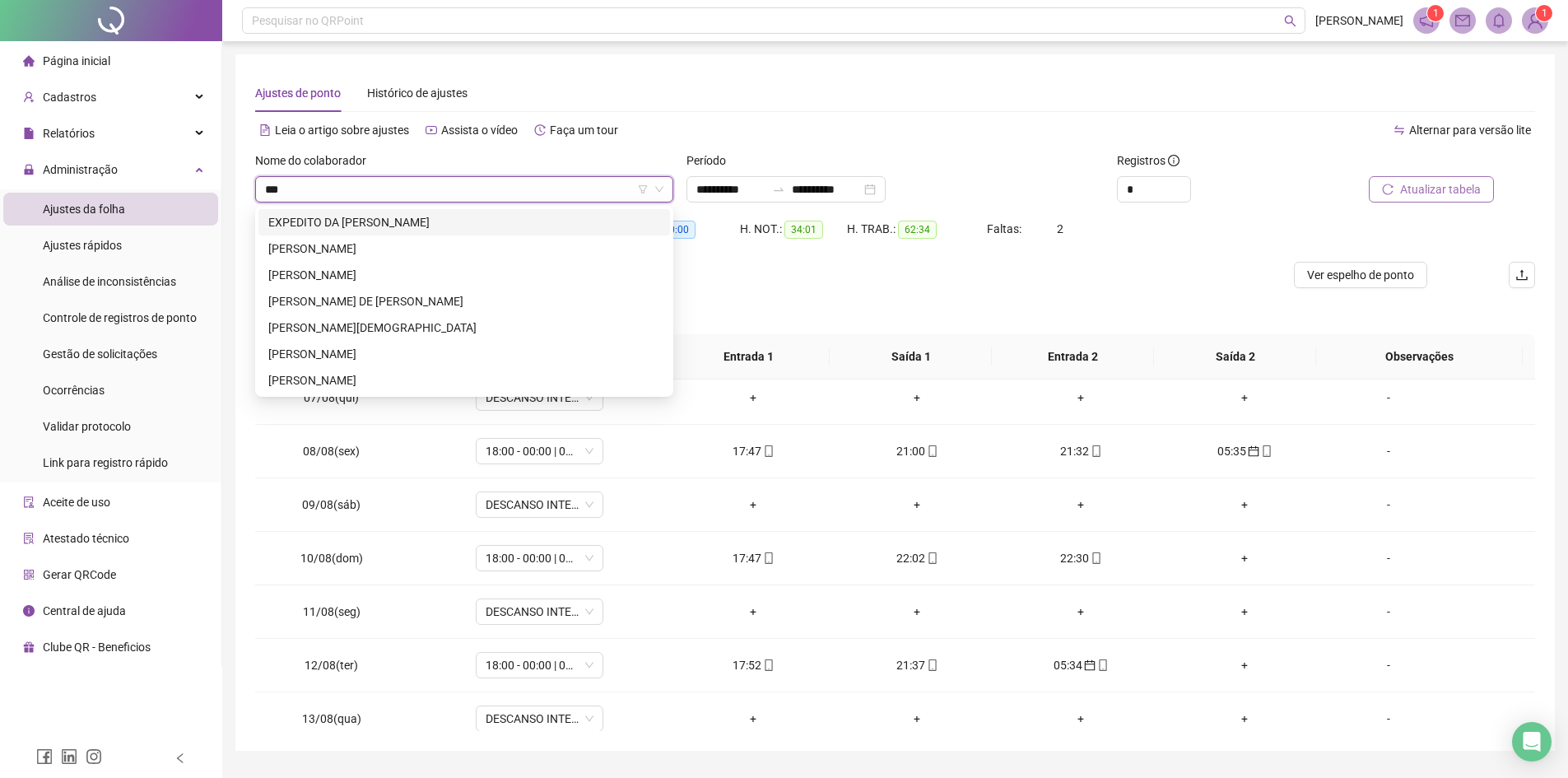
scroll to position [0, 0]
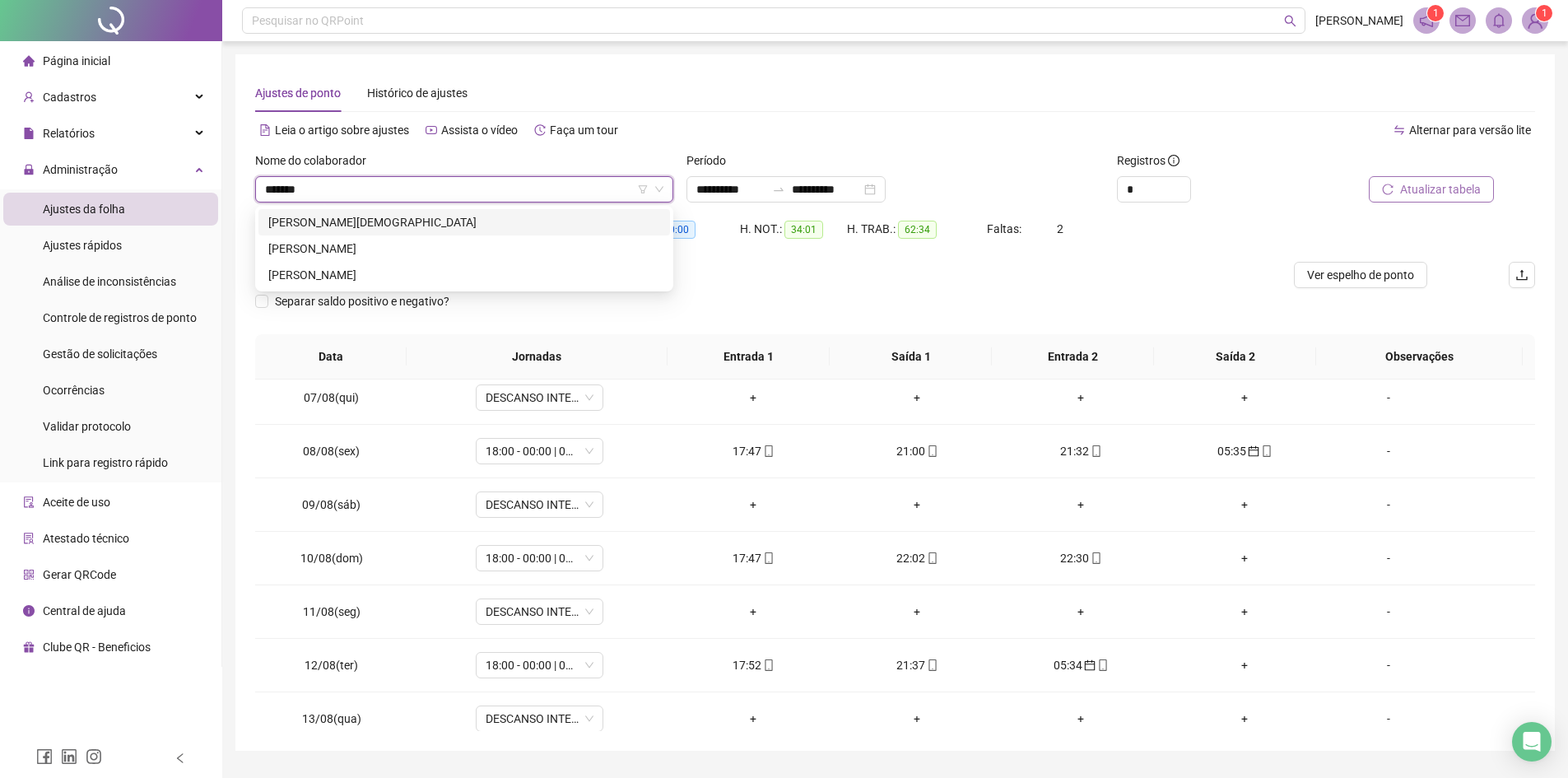
type input "********"
click at [442, 214] on div "PEDRO RAMOS DE JESUS" at bounding box center [464, 221] width 392 height 18
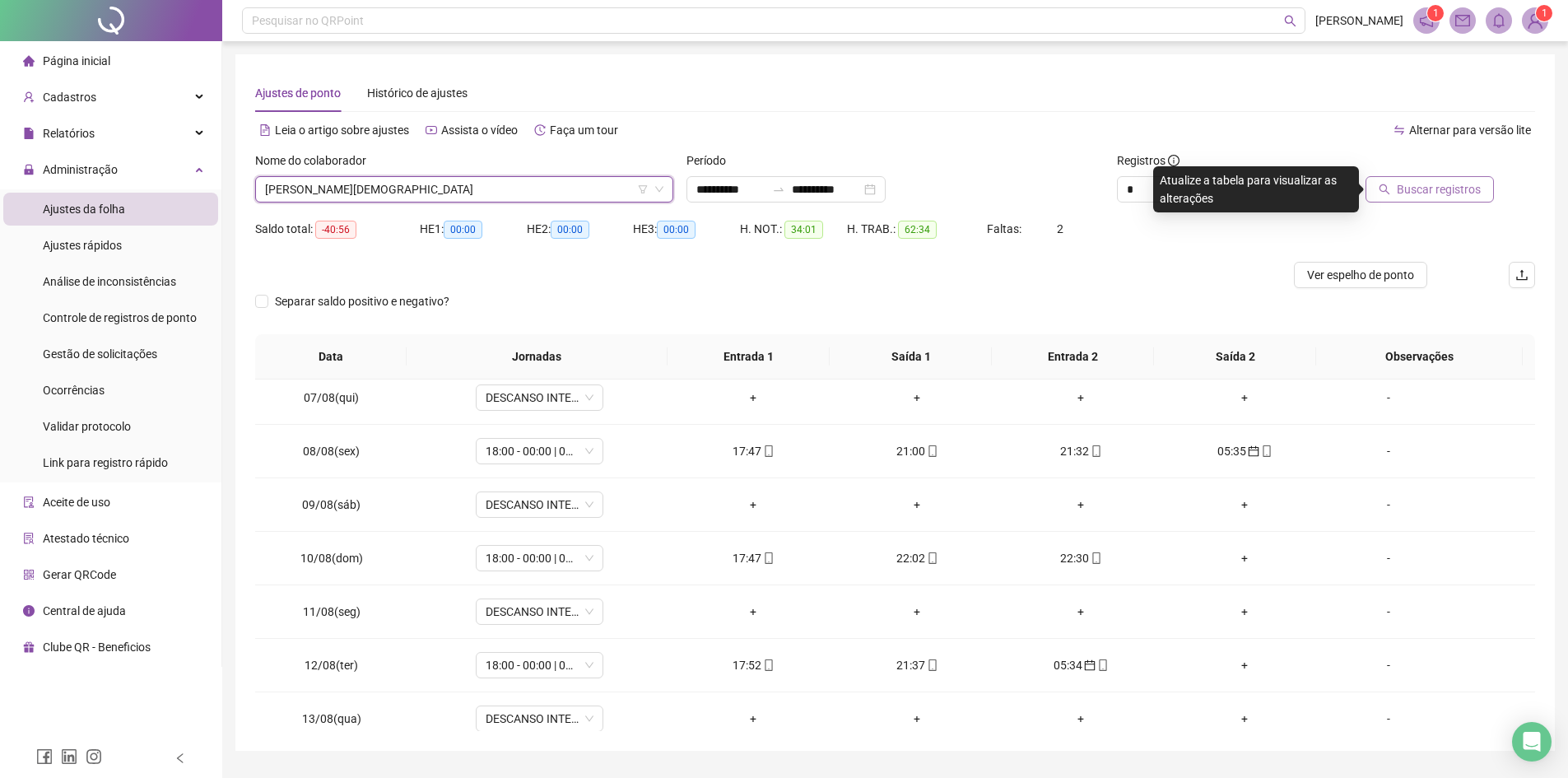
click at [1445, 199] on button "Buscar registros" at bounding box center [1430, 189] width 129 height 26
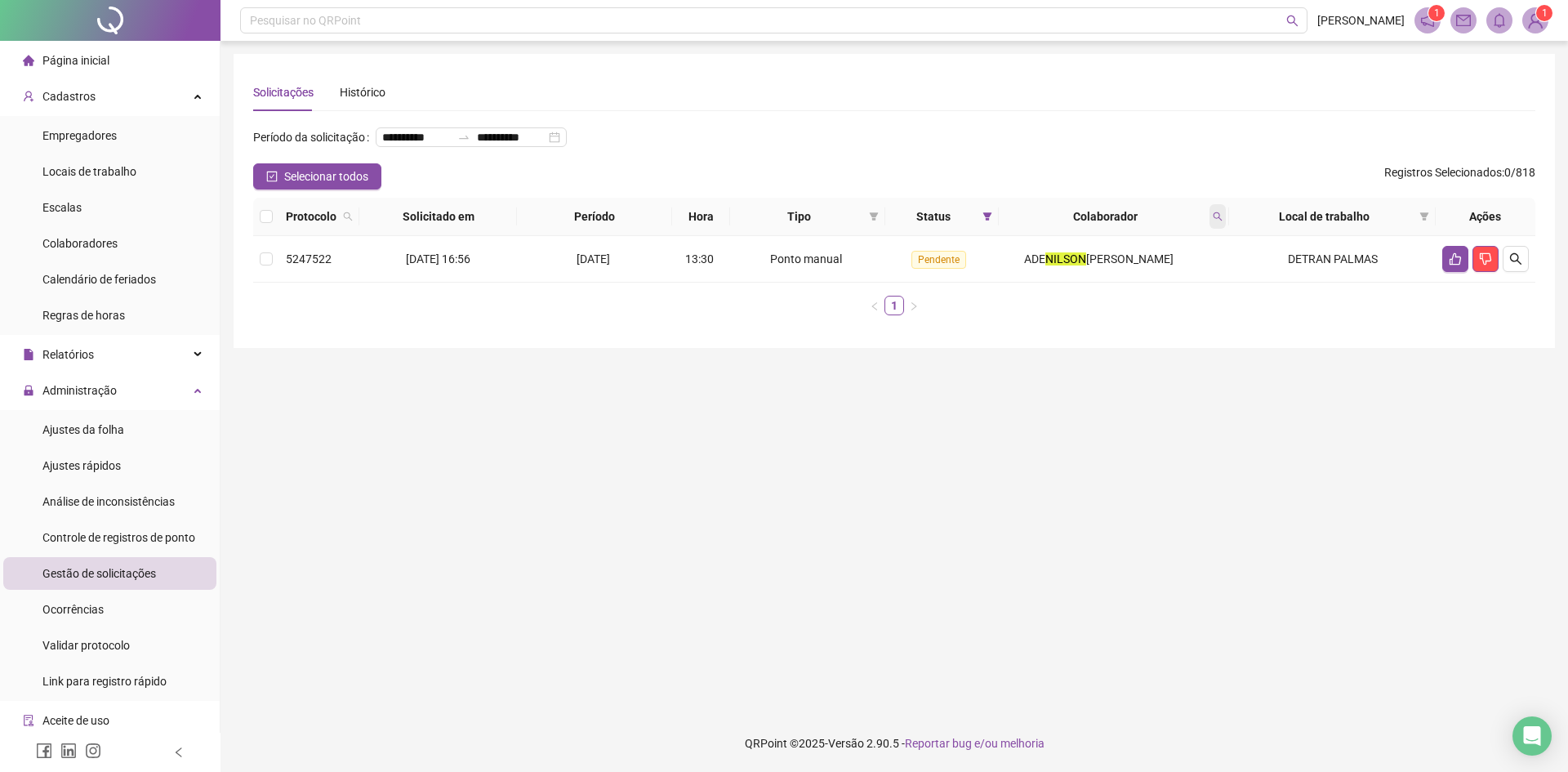
click at [1223, 221] on icon "search" at bounding box center [1218, 216] width 9 height 9
type input "******"
click at [1099, 310] on span "Buscar" at bounding box center [1113, 307] width 36 height 18
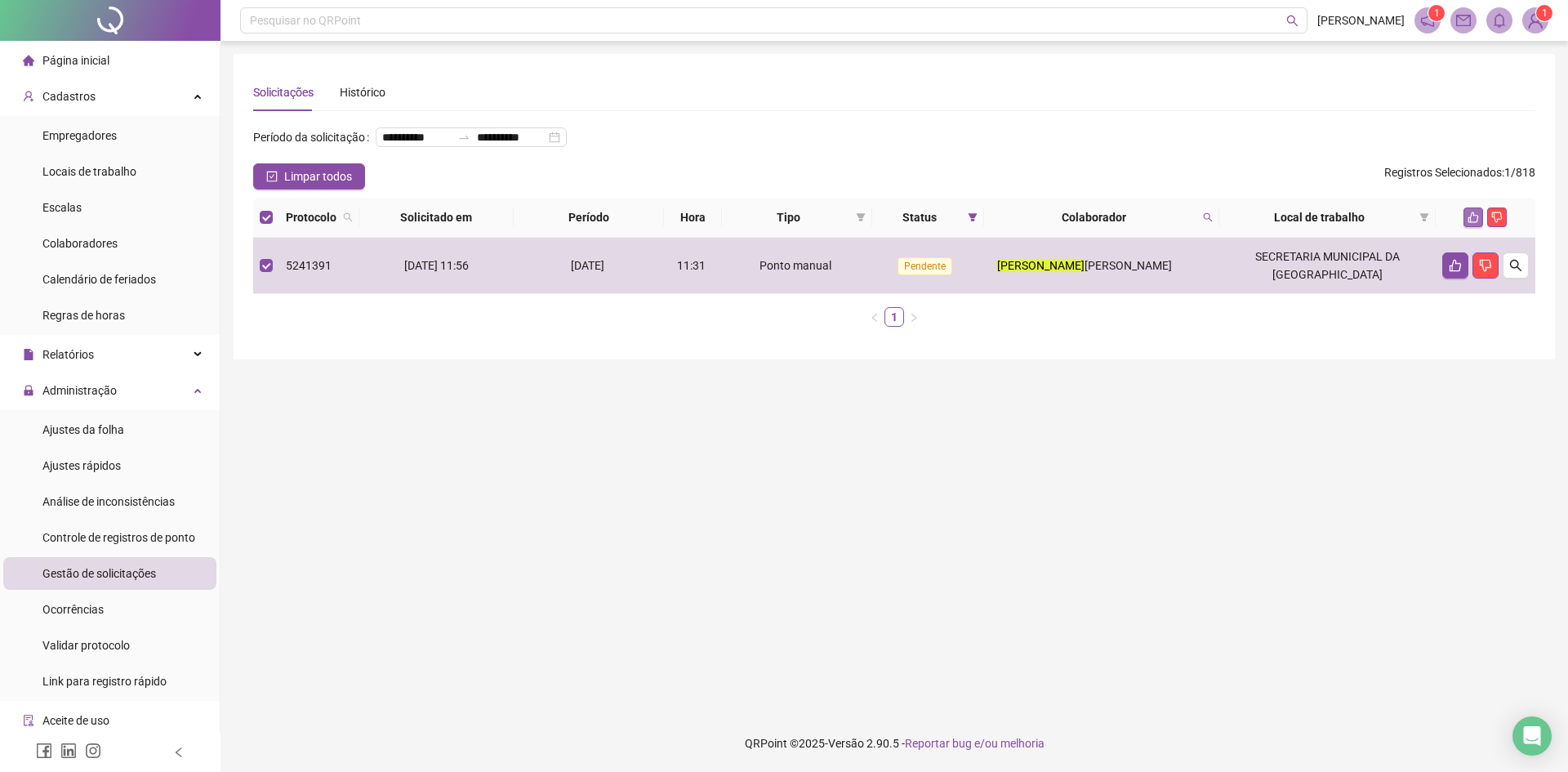
click at [1476, 223] on icon "like" at bounding box center [1473, 217] width 11 height 11
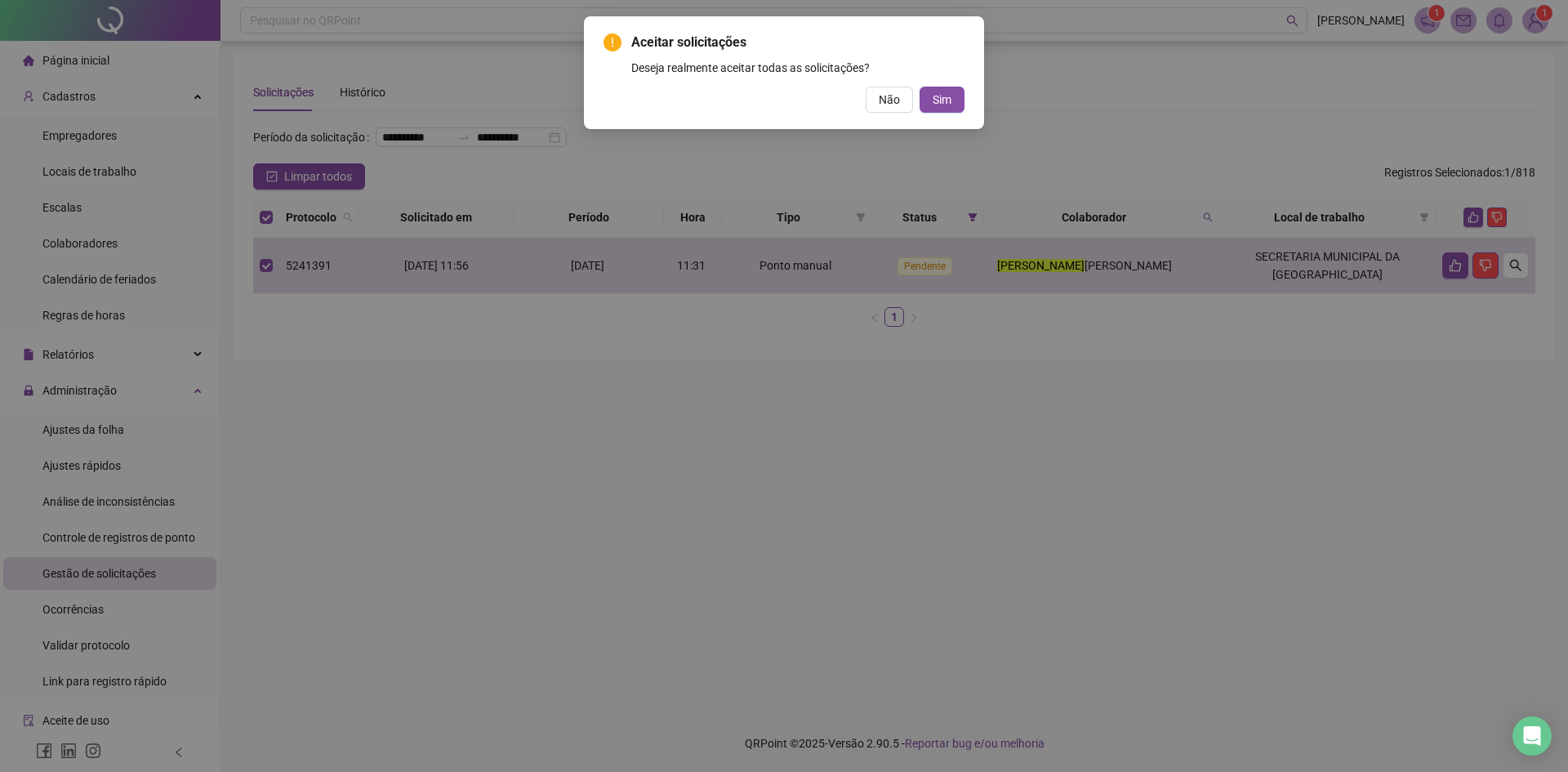
click at [1470, 249] on div "Aceitar solicitações Deseja realmente aceitar todas as solicitações? Não Sim" at bounding box center [784, 386] width 1568 height 772
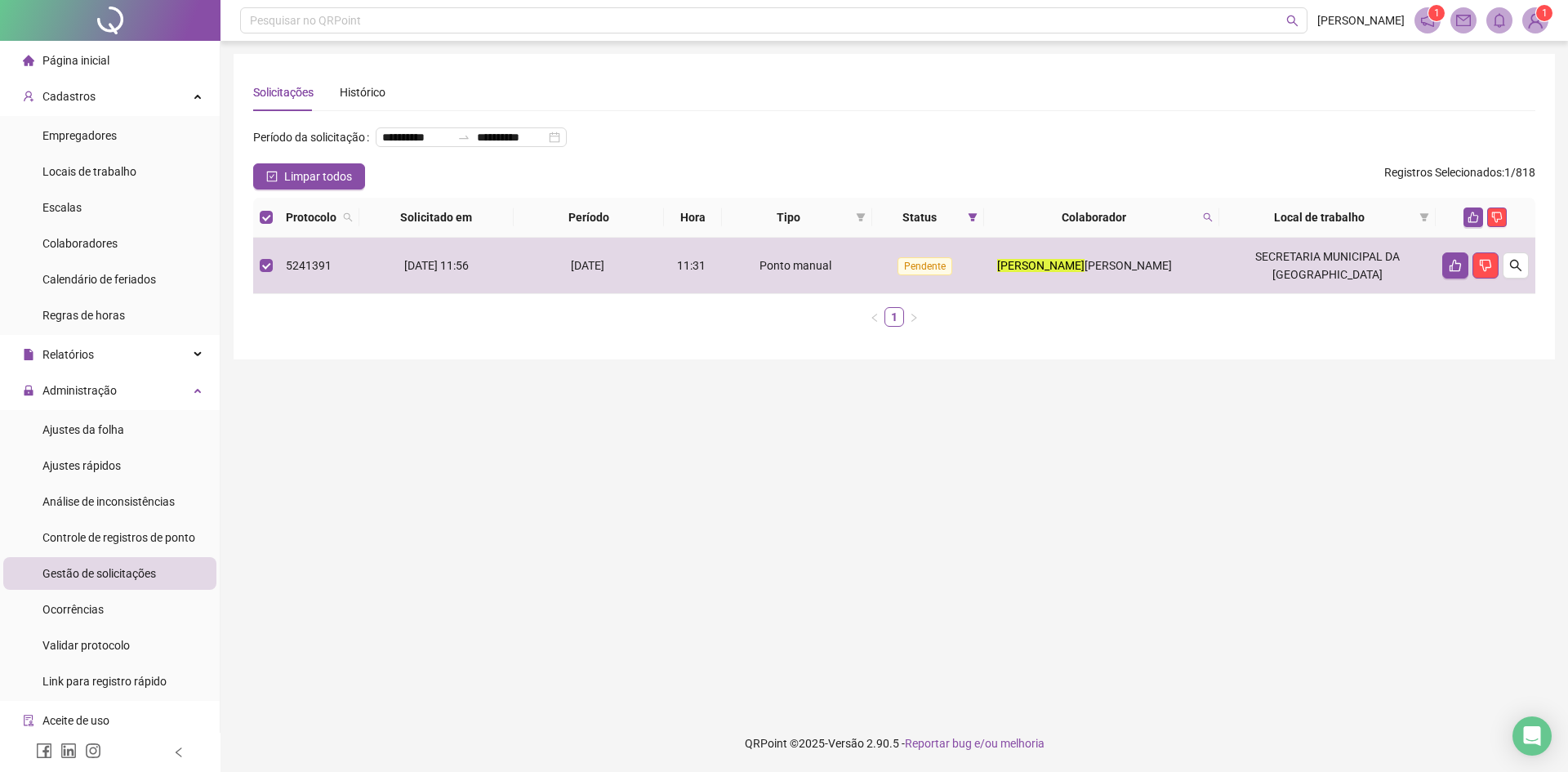
click at [1470, 223] on icon "like" at bounding box center [1473, 217] width 10 height 10
click at [1453, 295] on div "Aceitar solicitações Deseja realmente aceitar todas as solicitações? Não Sim" at bounding box center [784, 386] width 1568 height 772
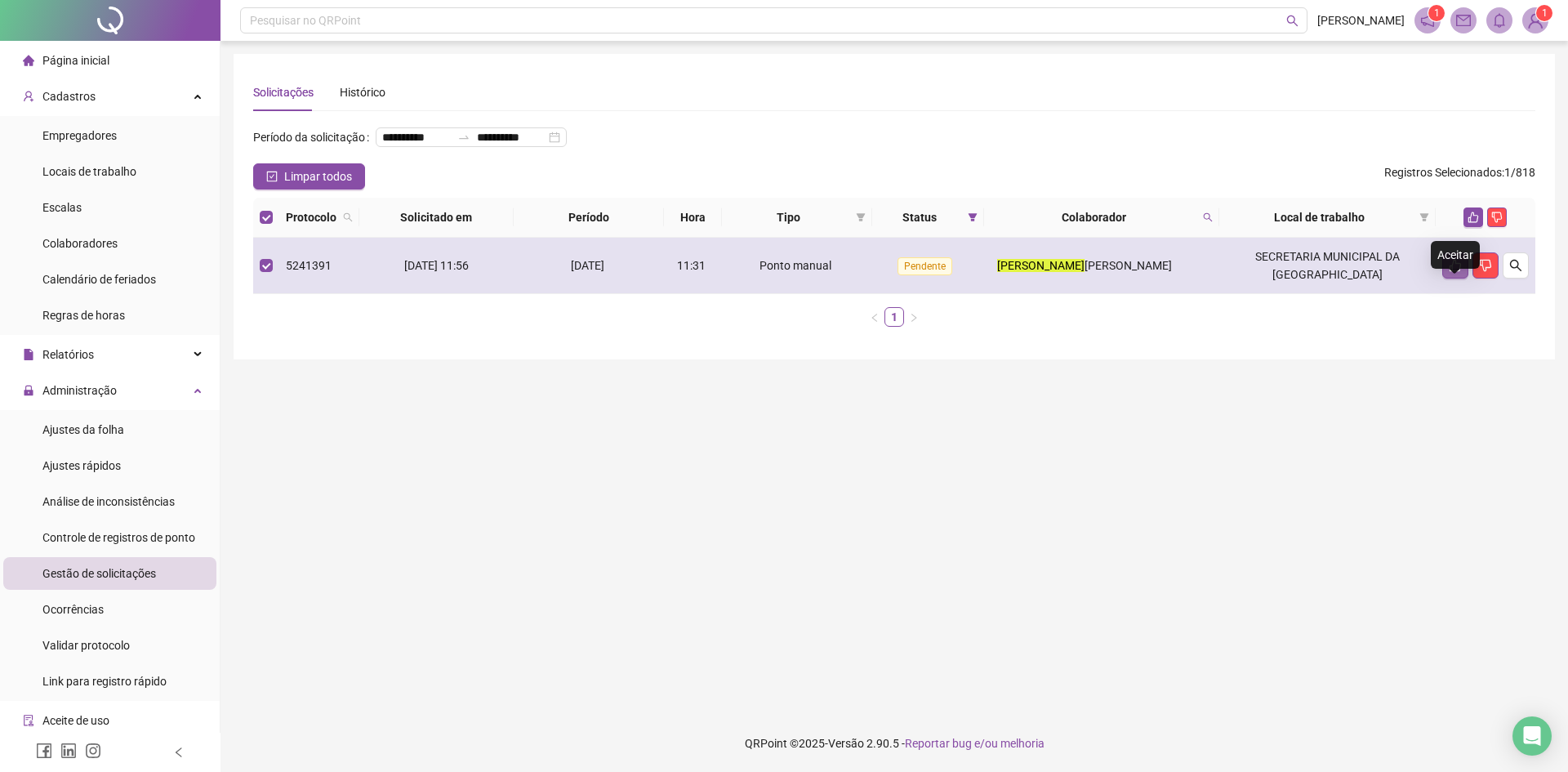
click at [1461, 272] on icon "like" at bounding box center [1455, 265] width 11 height 12
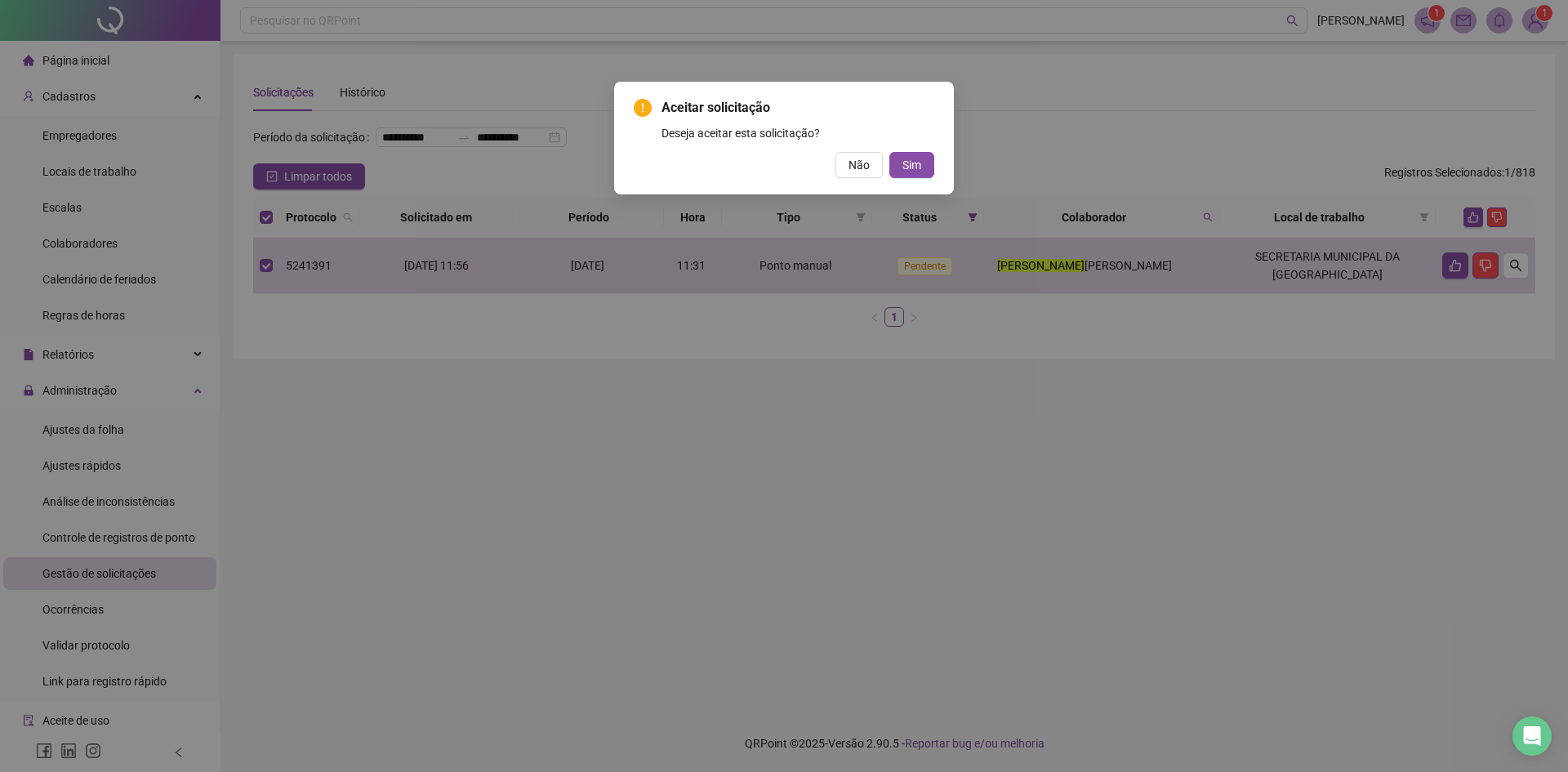
click at [940, 173] on div "Aceitar solicitação Deseja aceitar esta solicitação? Não Sim" at bounding box center [784, 138] width 340 height 113
click at [914, 166] on span "Sim" at bounding box center [912, 164] width 19 height 18
